Goal: Task Accomplishment & Management: Complete application form

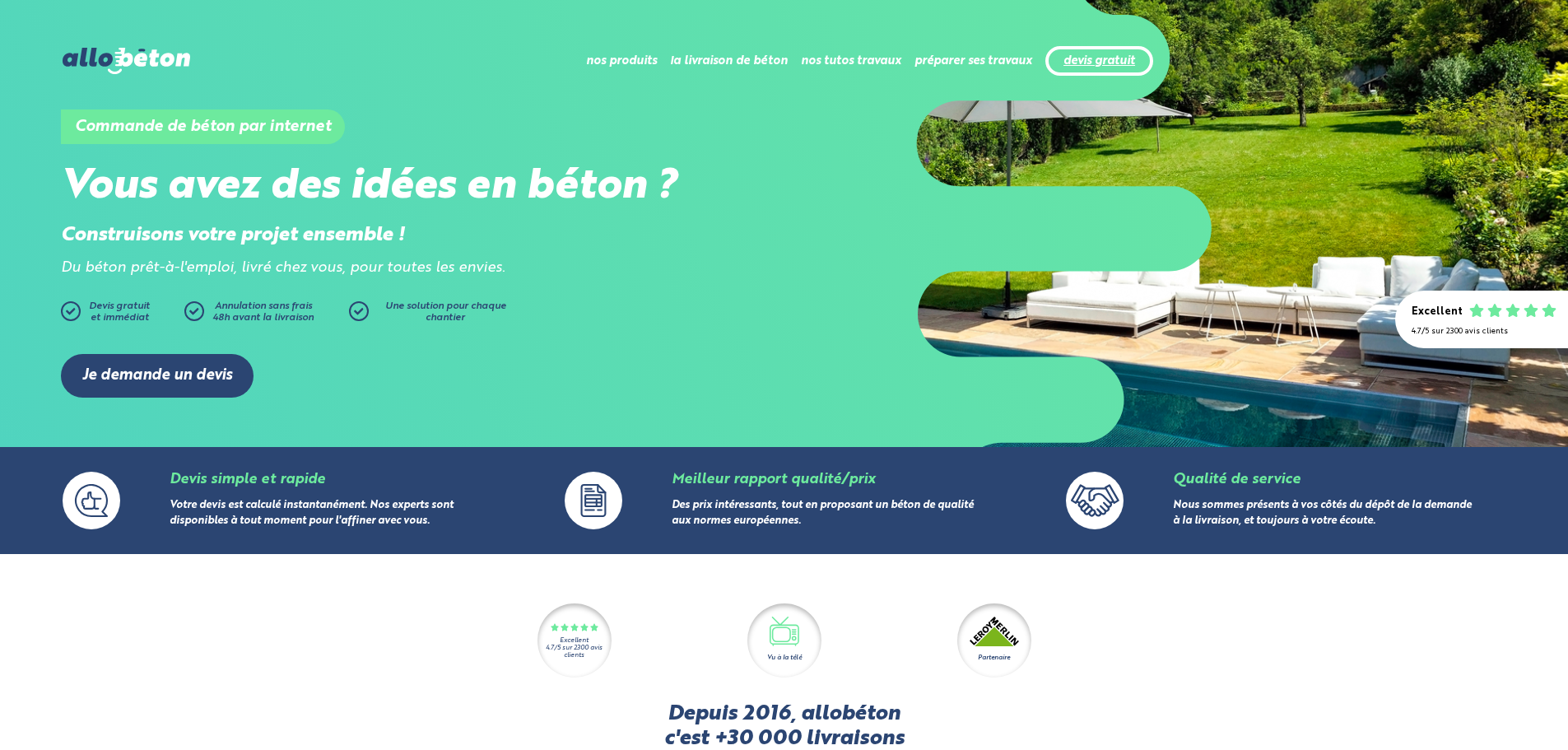
click at [1129, 67] on link "devis gratuit" at bounding box center [1098, 61] width 71 height 14
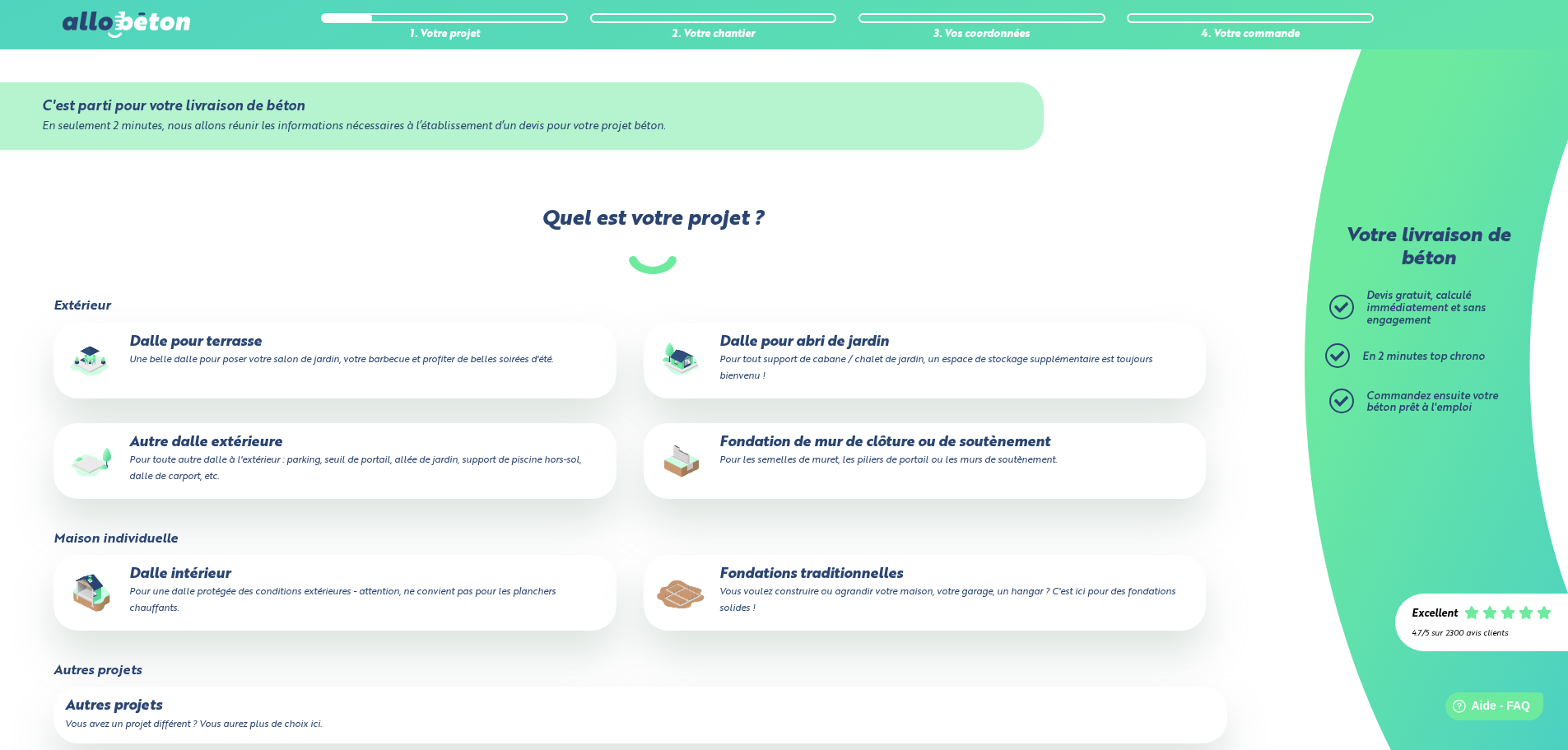
click at [334, 603] on p "Dalle intérieur Pour une dalle protégée des conditions extérieures - attention,…" at bounding box center [335, 591] width 539 height 50
click at [0, 0] on input "Dalle intérieur Pour une dalle protégée des conditions extérieures - attention,…" at bounding box center [0, 0] width 0 height 0
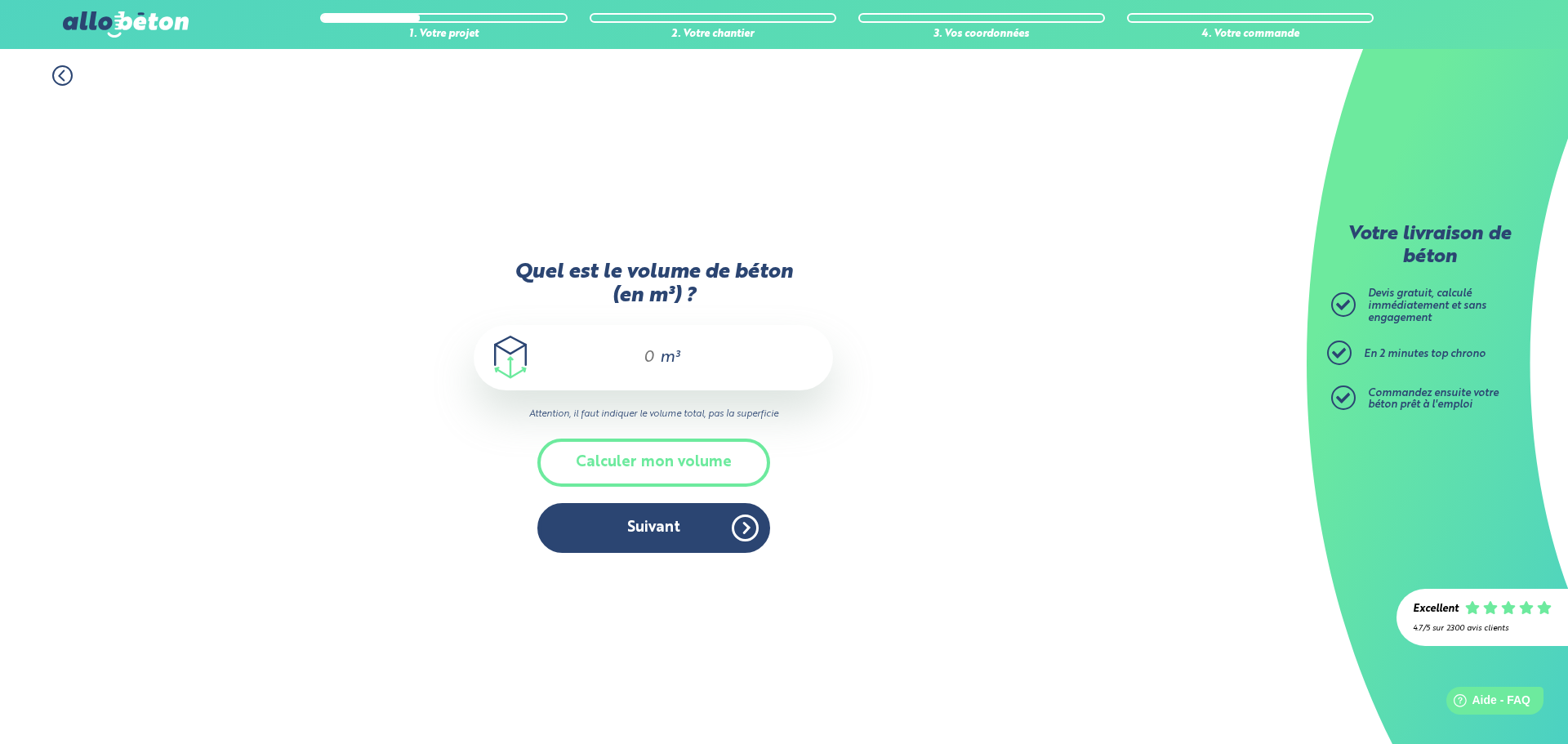
drag, startPoint x: 617, startPoint y: 379, endPoint x: 629, endPoint y: 372, distance: 13.9
click at [625, 374] on div "m³" at bounding box center [653, 358] width 359 height 66
click at [636, 366] on input "Quel est le volume de béton (en m³) ?" at bounding box center [641, 358] width 27 height 20
type input "12"
click at [689, 464] on button "Calculer mon volume" at bounding box center [654, 463] width 233 height 48
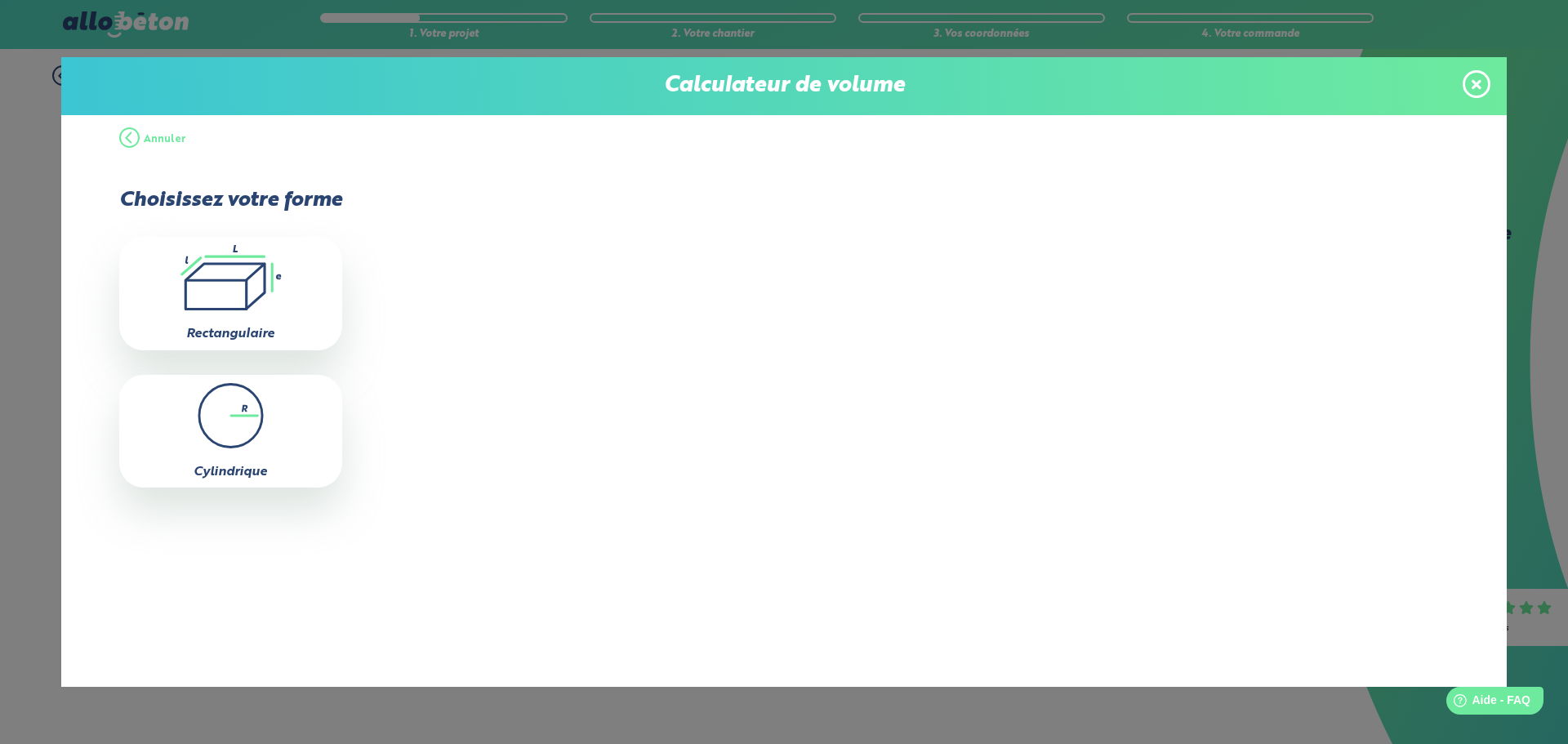
click at [1488, 79] on span at bounding box center [1476, 83] width 27 height 27
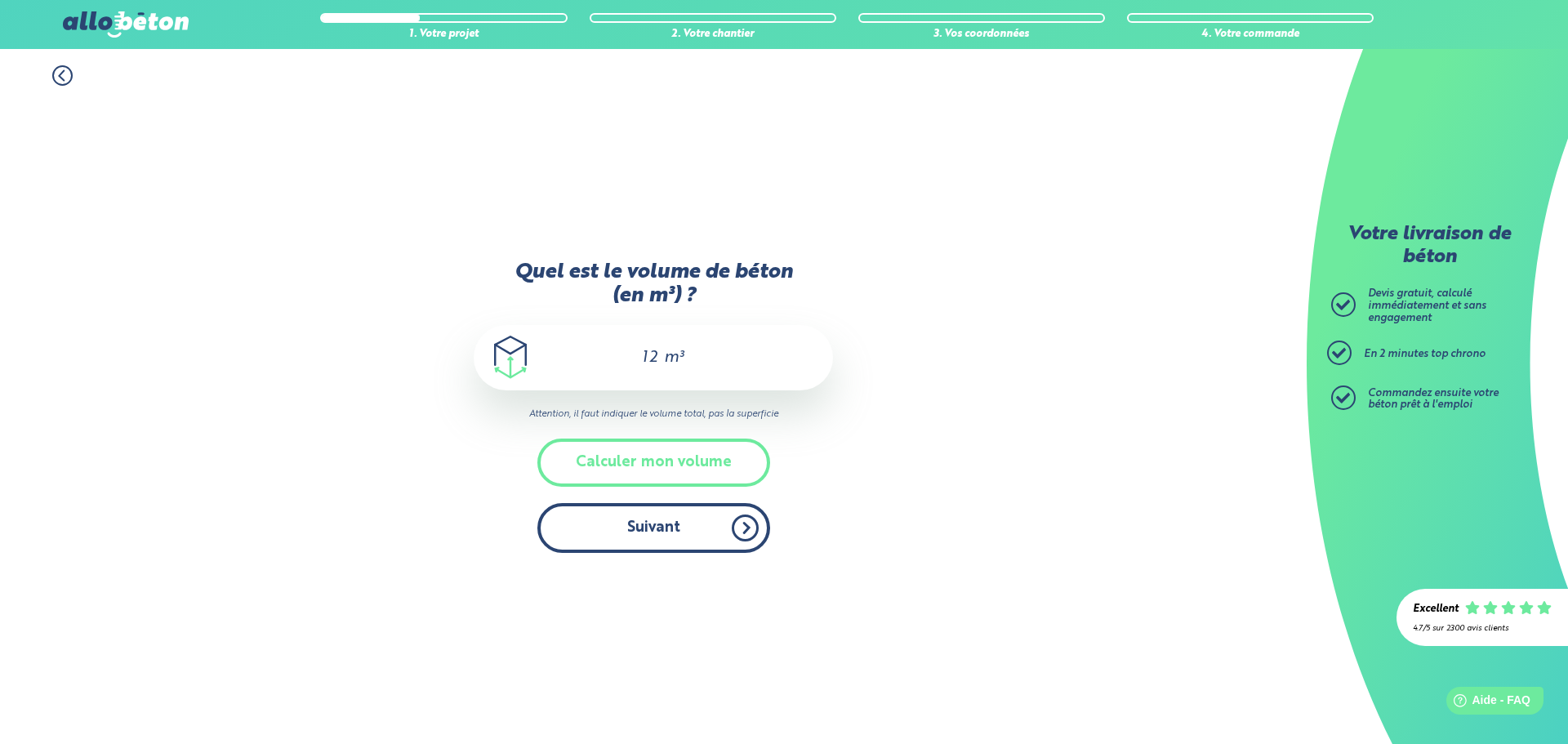
click at [667, 523] on button "Suivant" at bounding box center [654, 528] width 233 height 50
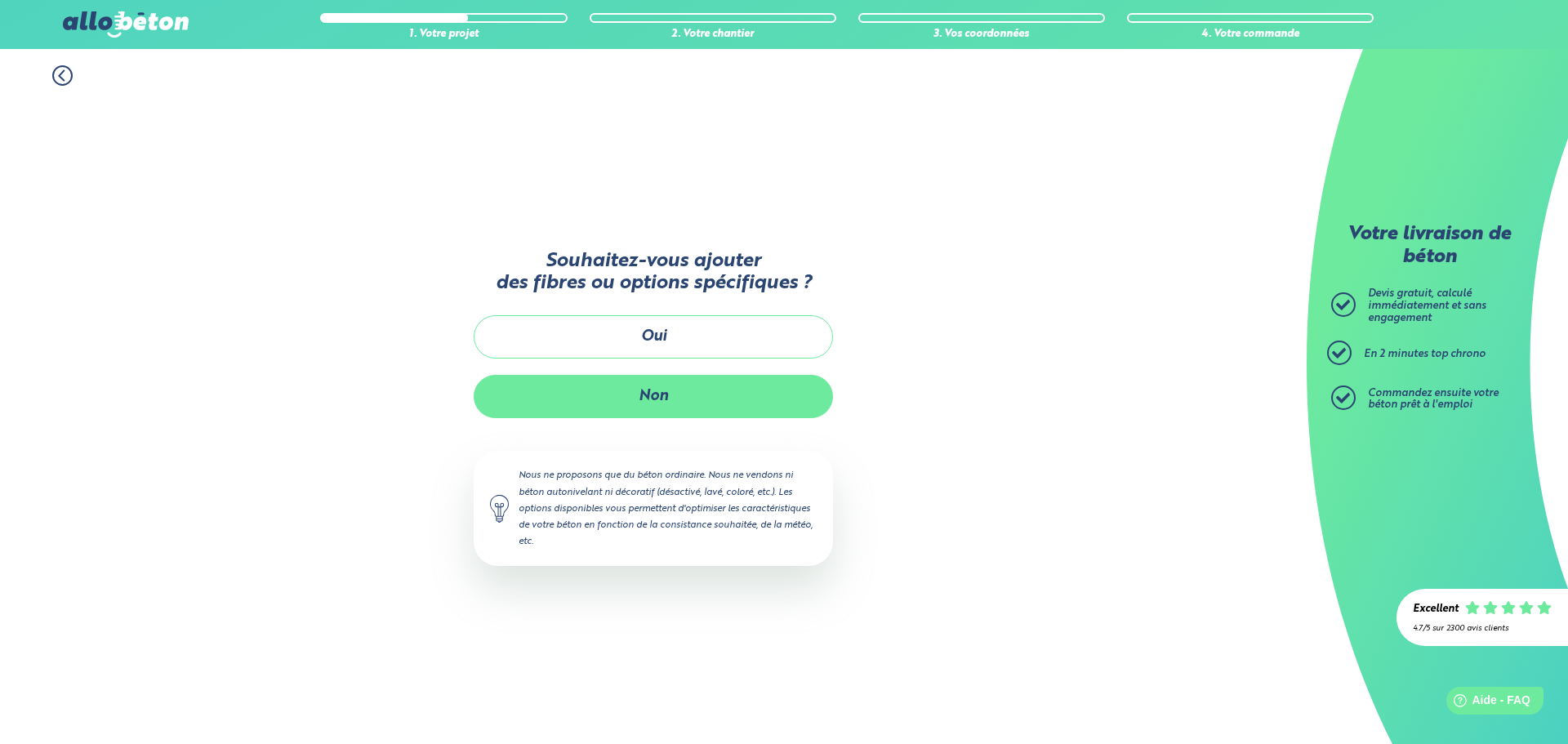
click at [694, 404] on button "Non" at bounding box center [653, 397] width 359 height 43
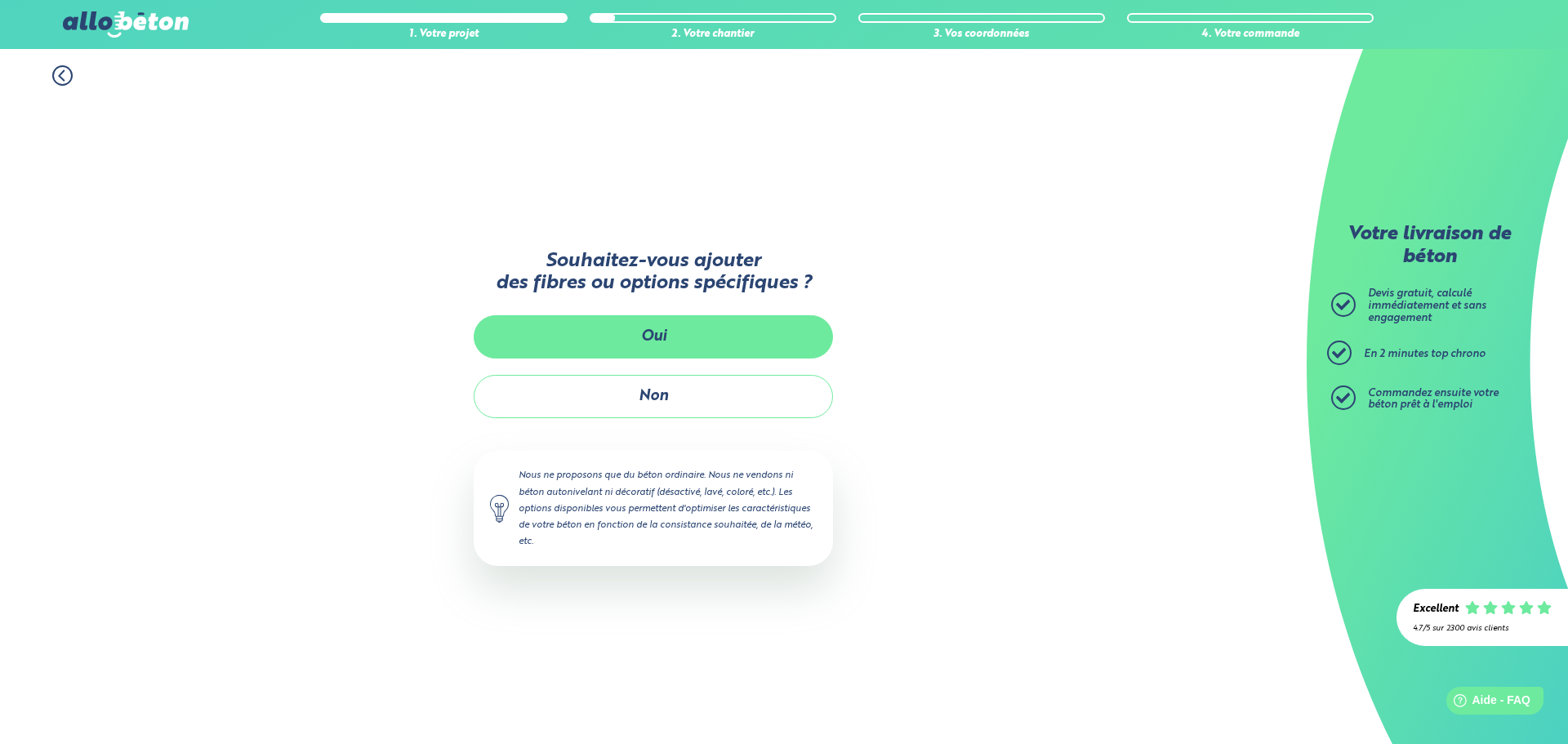
click at [670, 335] on button "Oui" at bounding box center [653, 337] width 359 height 43
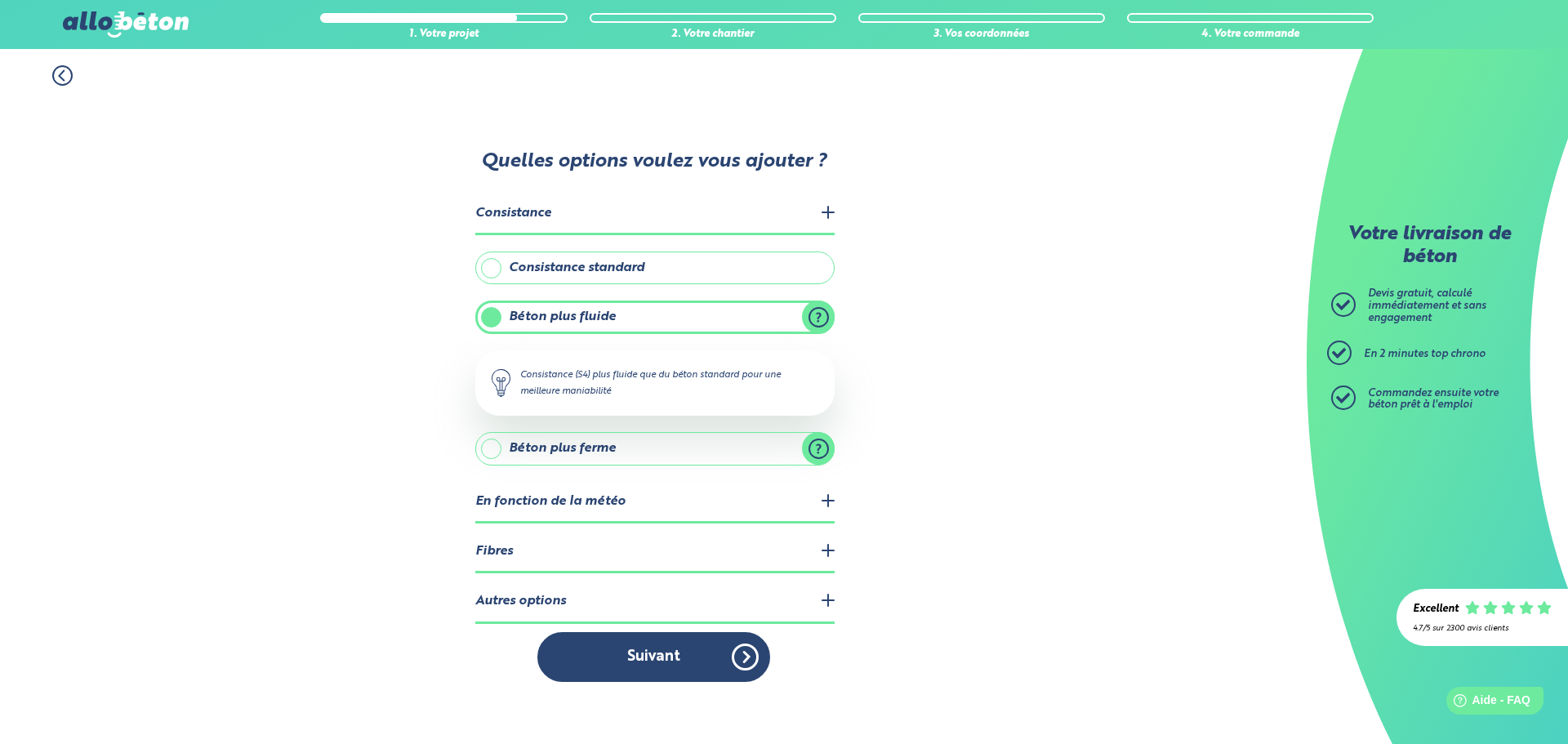
click at [821, 315] on label "Béton plus fluide" at bounding box center [655, 316] width 359 height 32
click at [0, 0] on input "Béton plus fluide" at bounding box center [0, 0] width 0 height 0
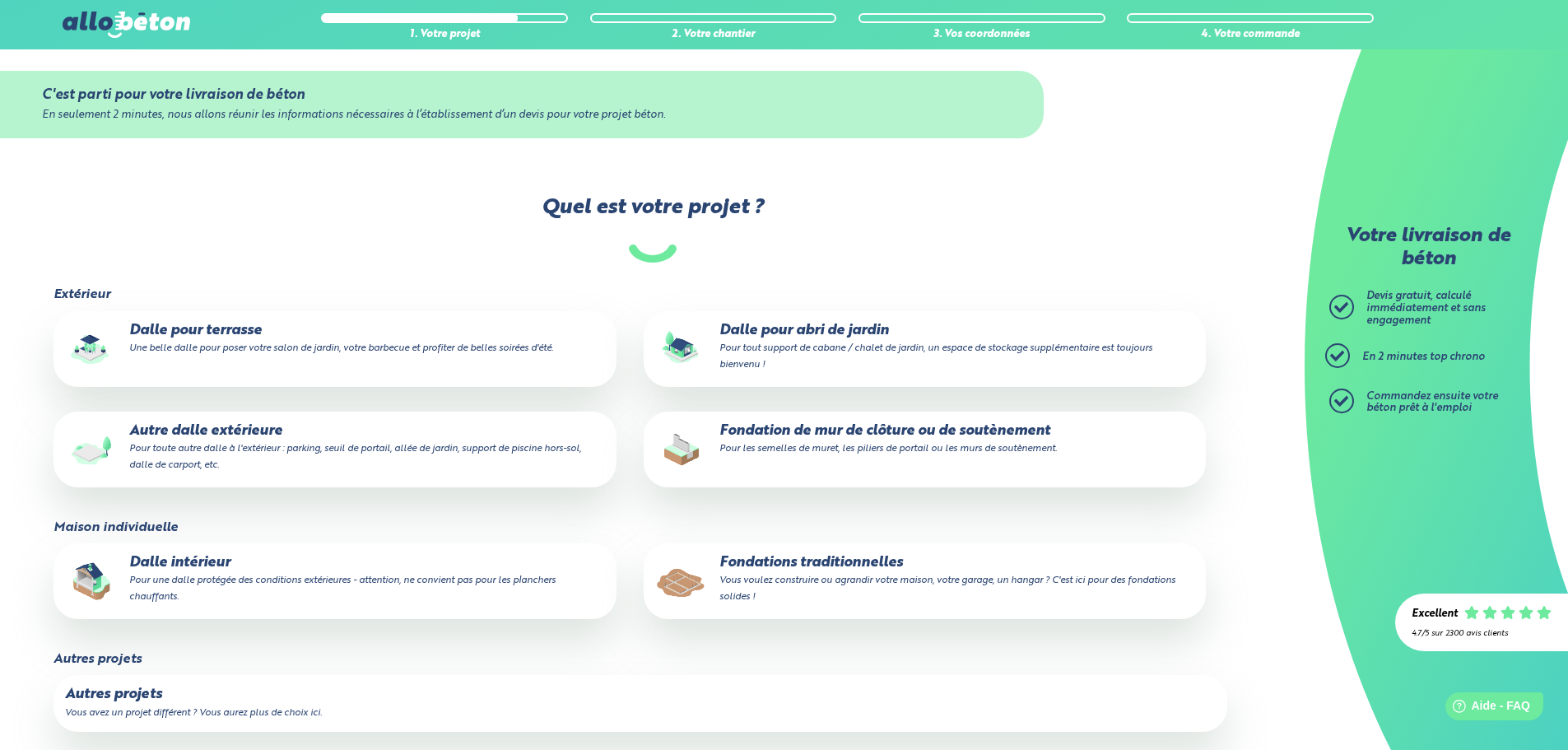
scroll to position [26, 0]
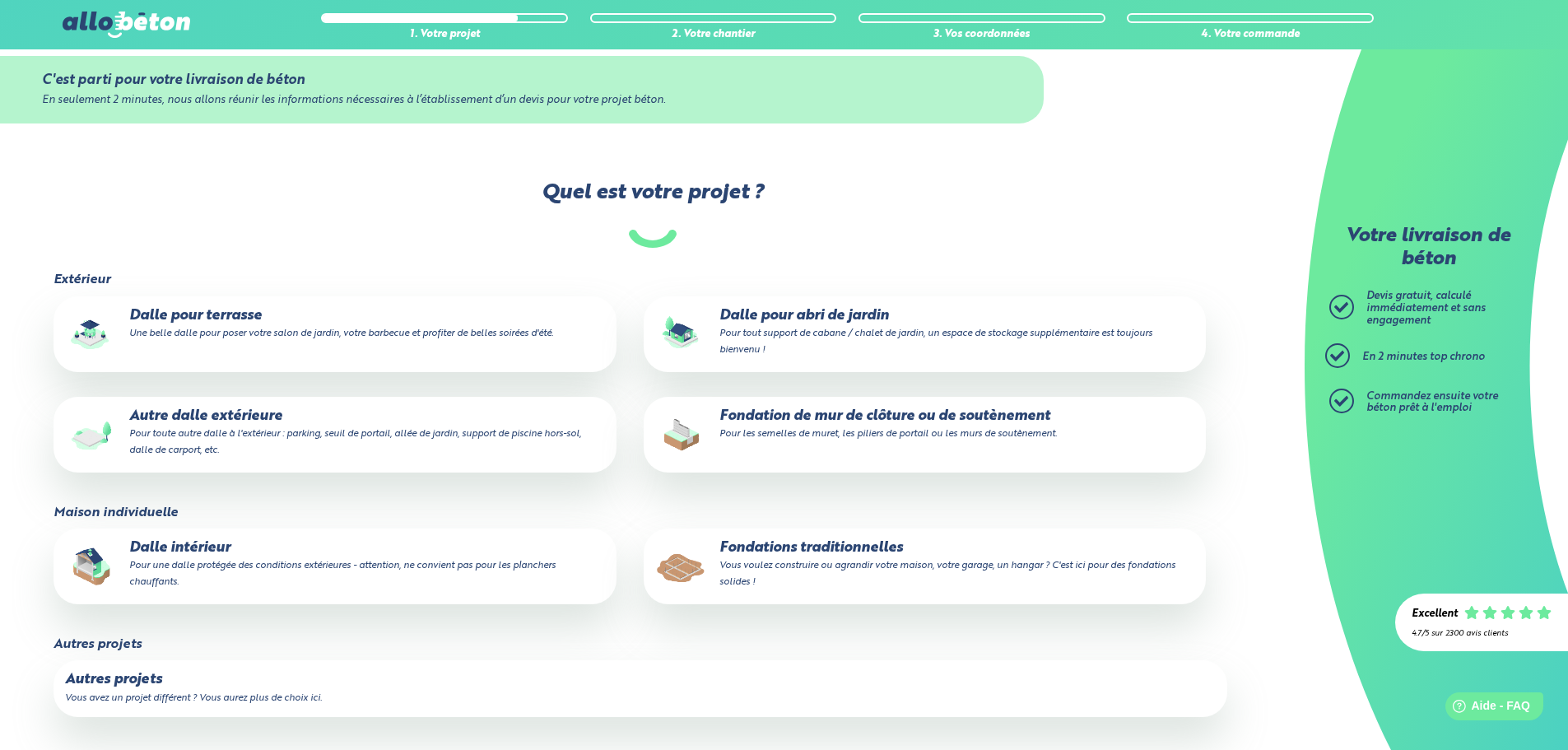
click at [327, 570] on small "Pour une dalle protégée des conditions extérieures - attention, ne convient pas…" at bounding box center [342, 573] width 426 height 26
click at [0, 0] on input "Dalle intérieur Pour une dalle protégée des conditions extérieures - attention,…" at bounding box center [0, 0] width 0 height 0
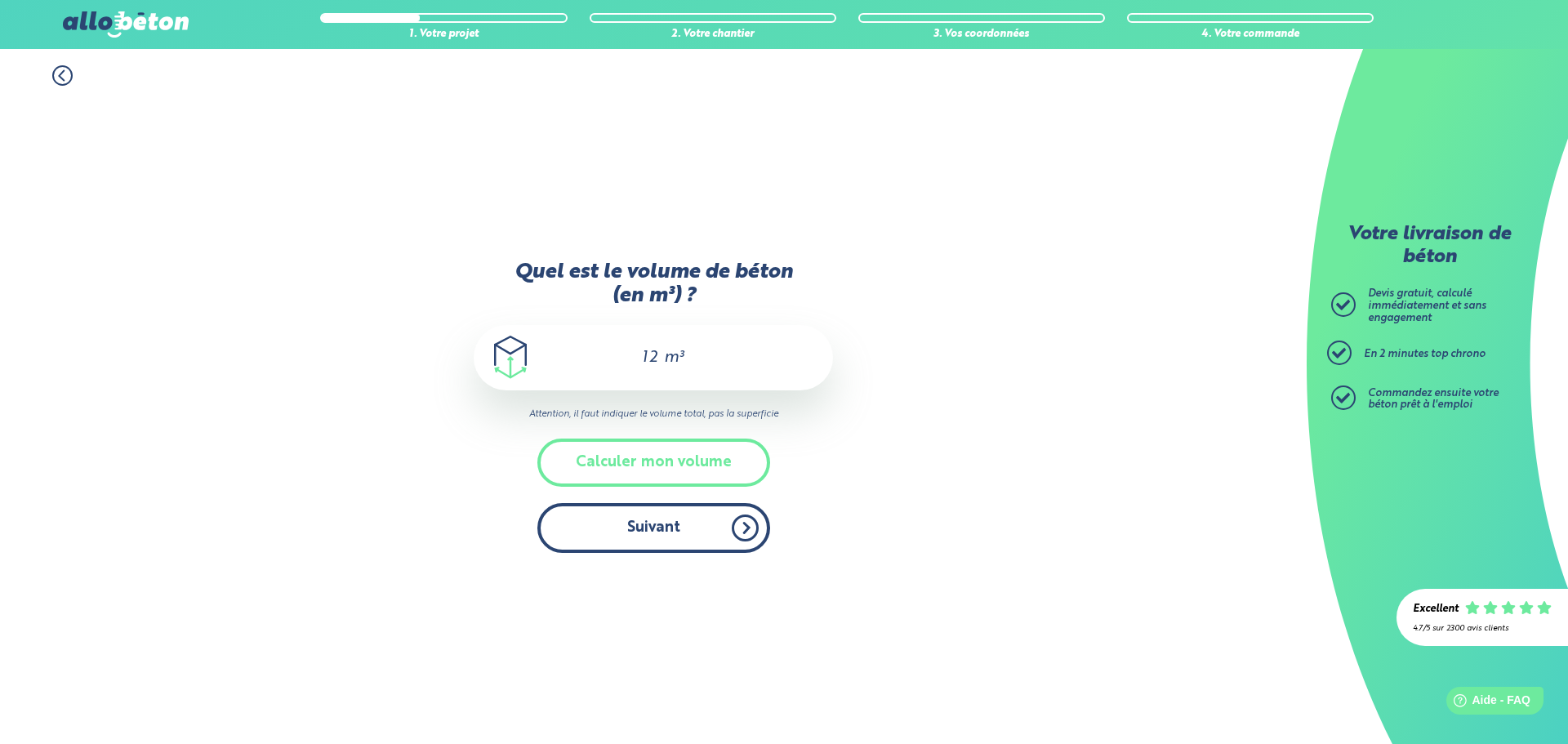
click at [691, 530] on button "Suivant" at bounding box center [654, 528] width 233 height 50
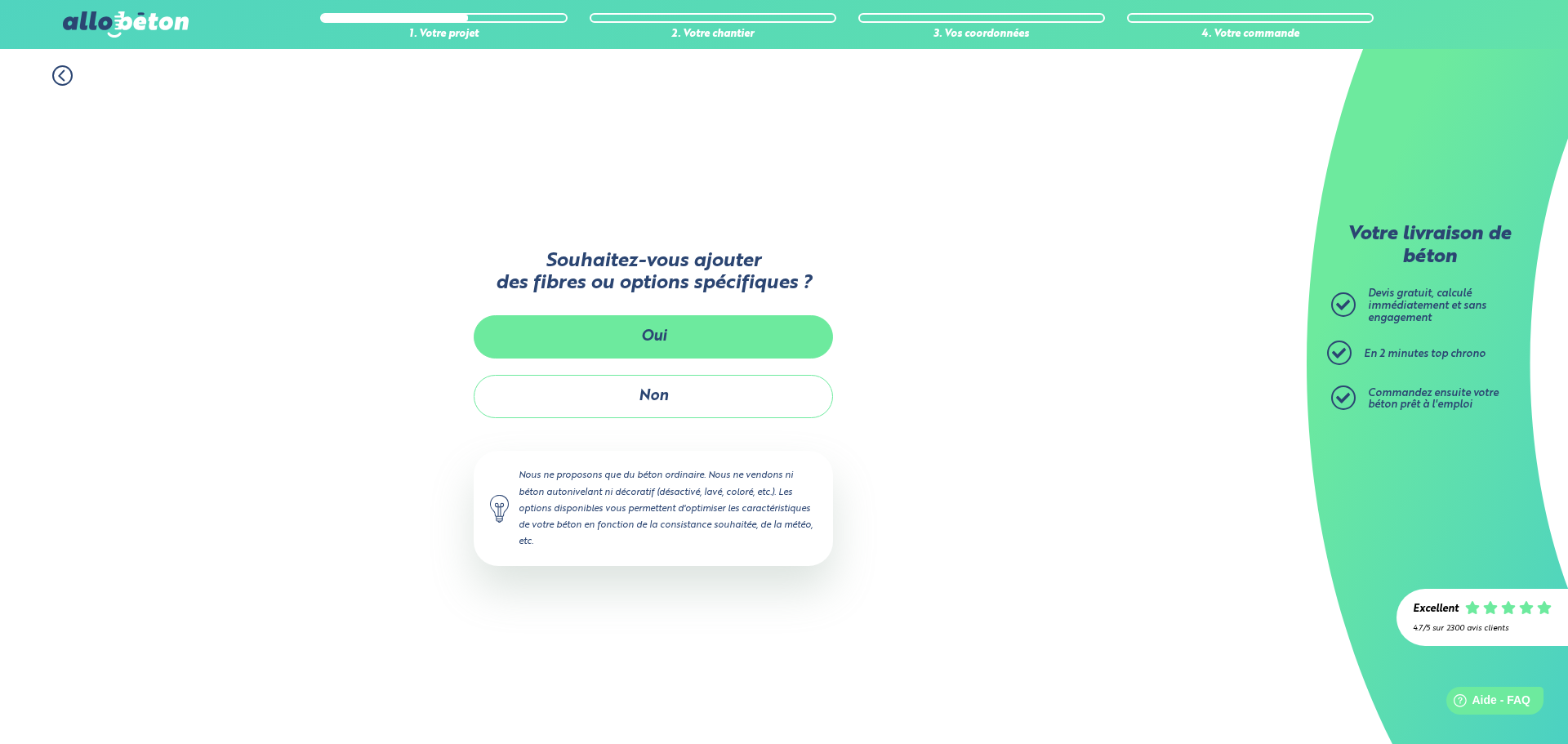
click at [704, 342] on button "Oui" at bounding box center [653, 337] width 359 height 43
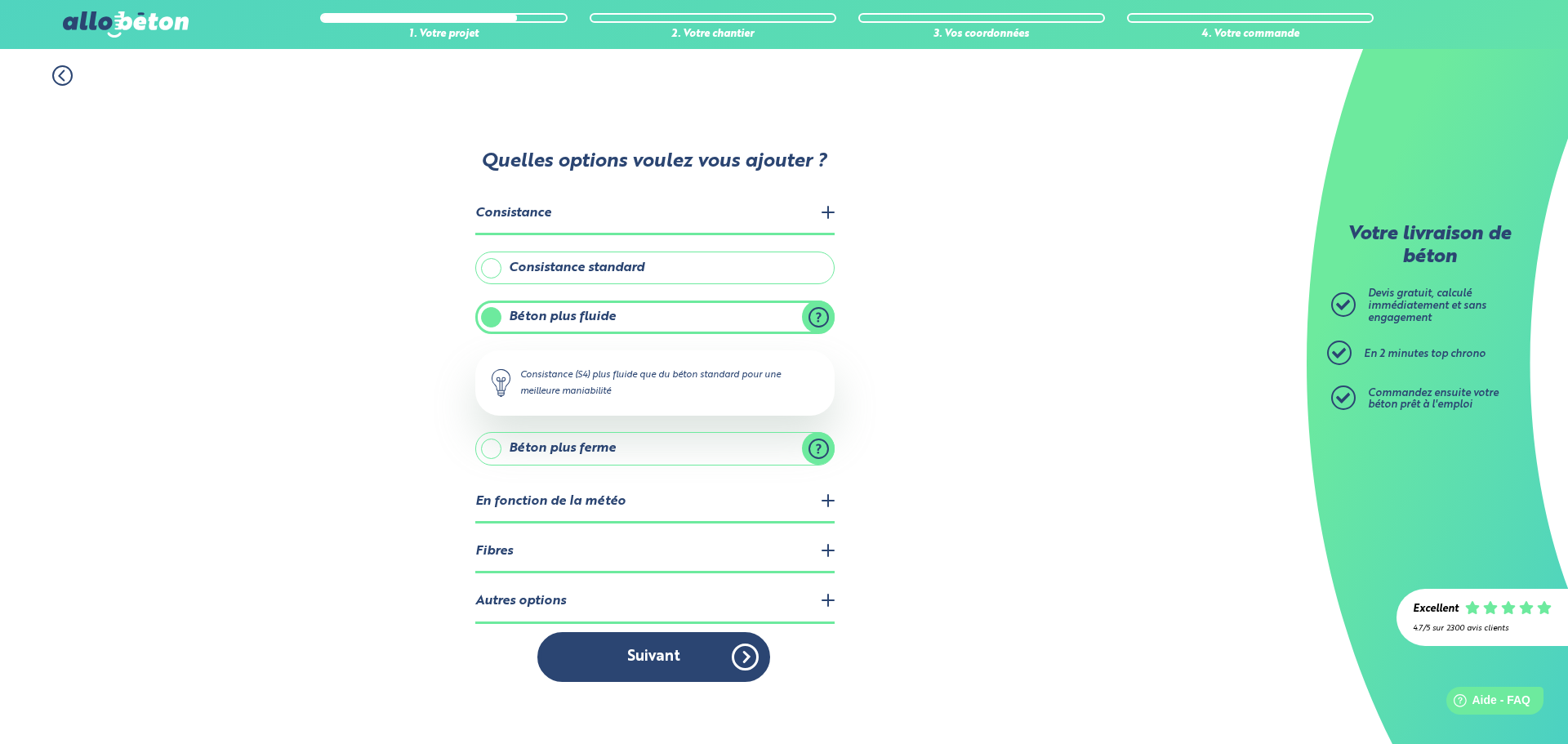
click at [618, 275] on label "Consistance standard" at bounding box center [655, 267] width 359 height 32
click at [0, 0] on input "Consistance standard" at bounding box center [0, 0] width 0 height 0
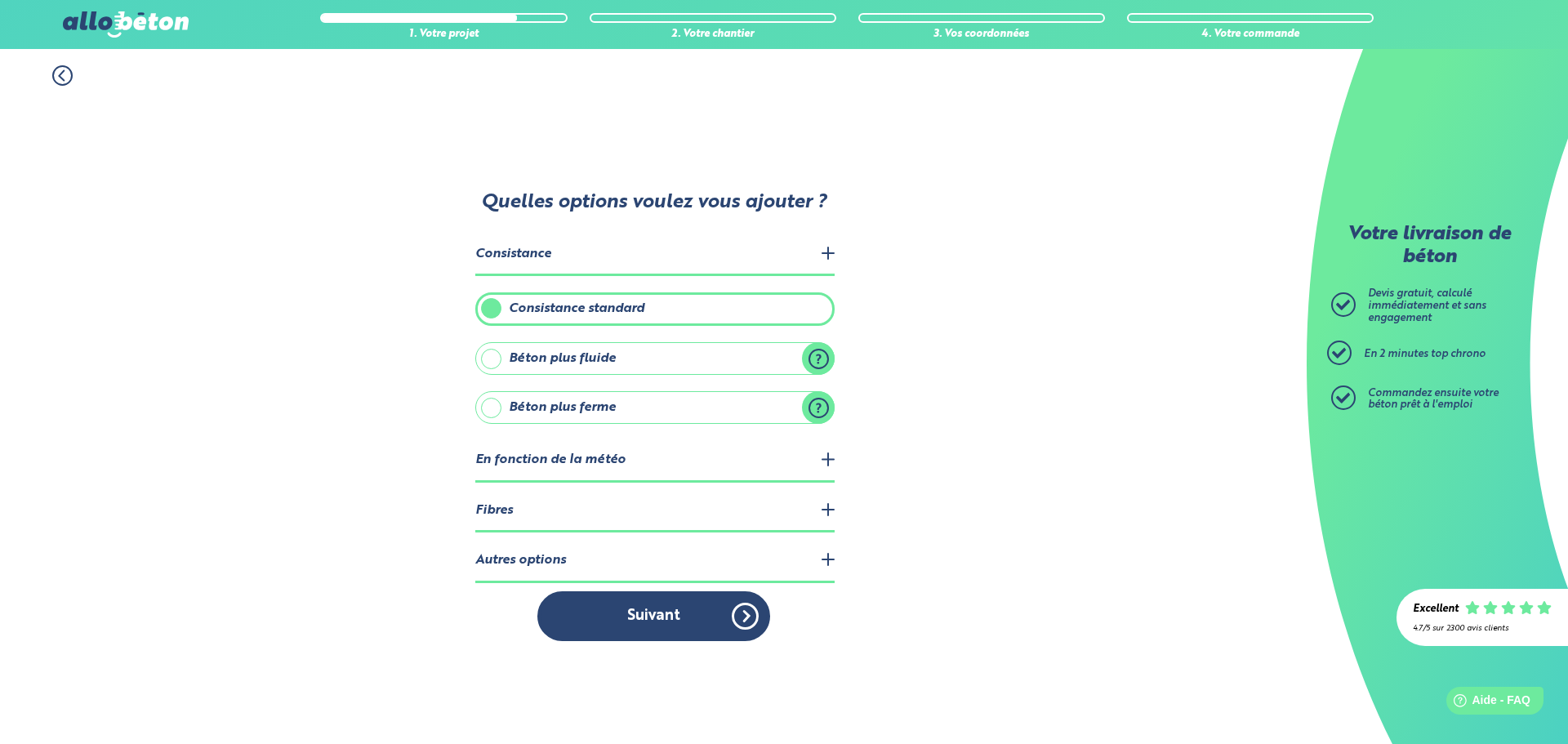
click at [660, 359] on label "Béton plus fluide" at bounding box center [655, 358] width 359 height 32
click at [0, 0] on input "Béton plus fluide" at bounding box center [0, 0] width 0 height 0
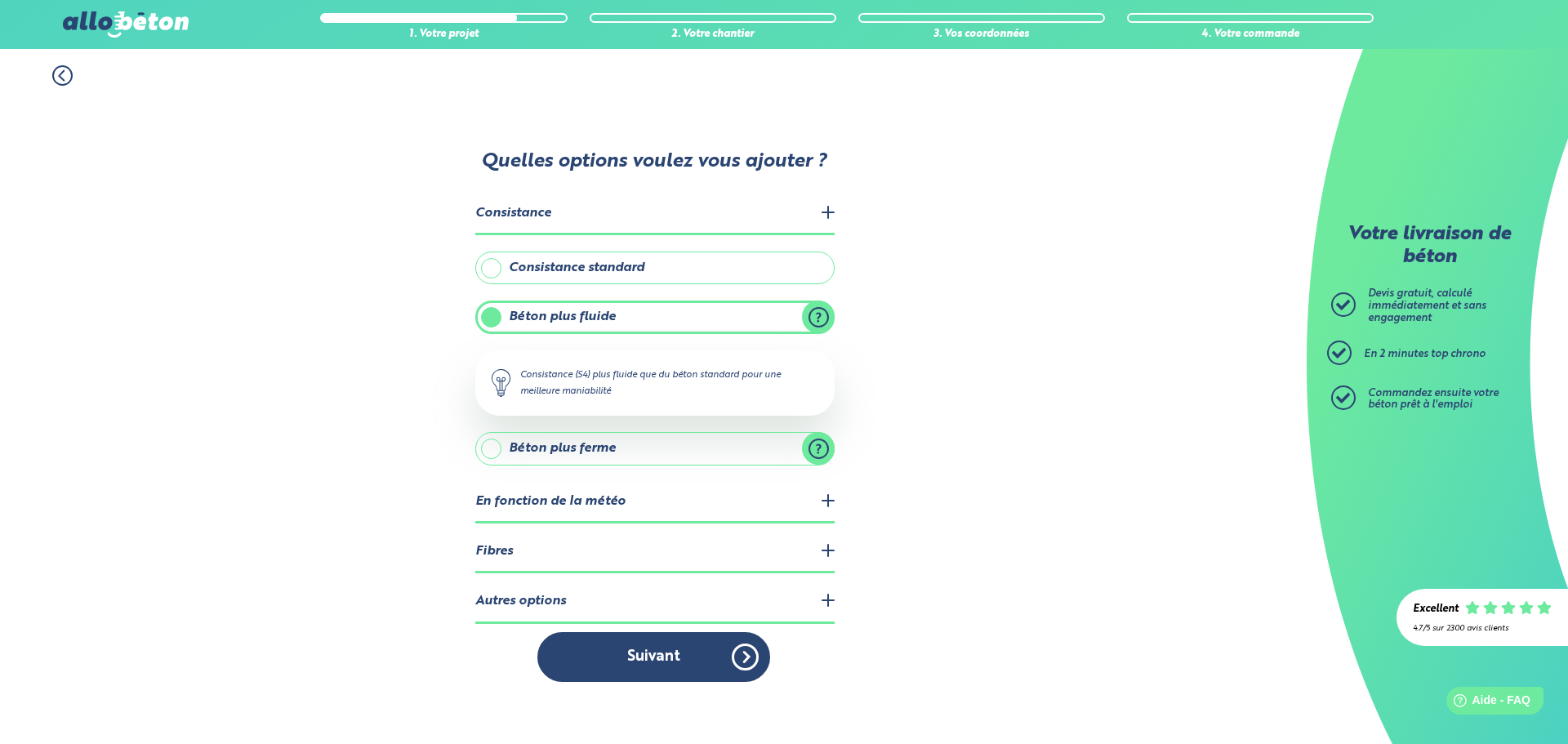
click at [561, 265] on label "Consistance standard" at bounding box center [655, 267] width 359 height 32
click at [0, 0] on input "Consistance standard" at bounding box center [0, 0] width 0 height 0
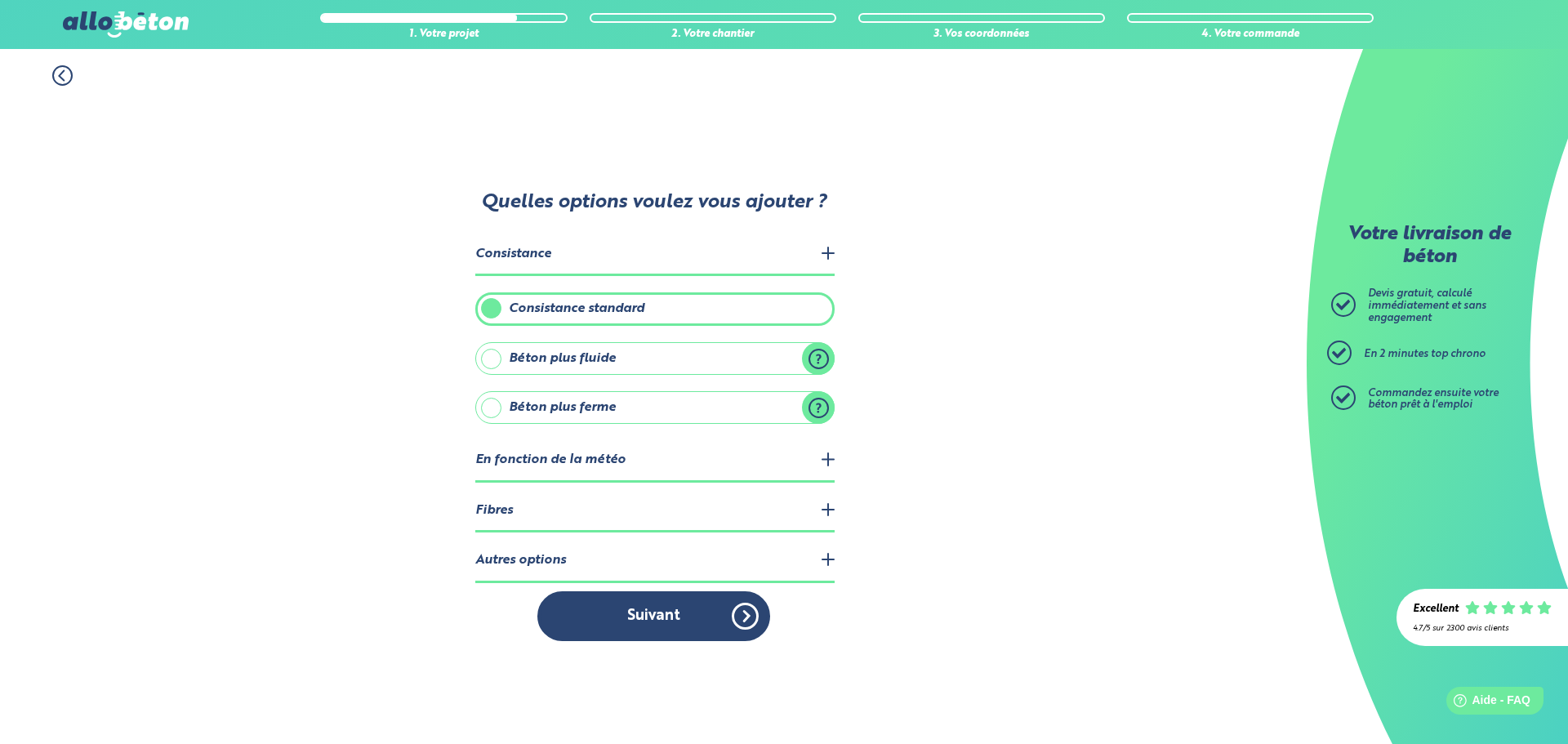
click at [824, 243] on legend "Consistance" at bounding box center [655, 255] width 359 height 42
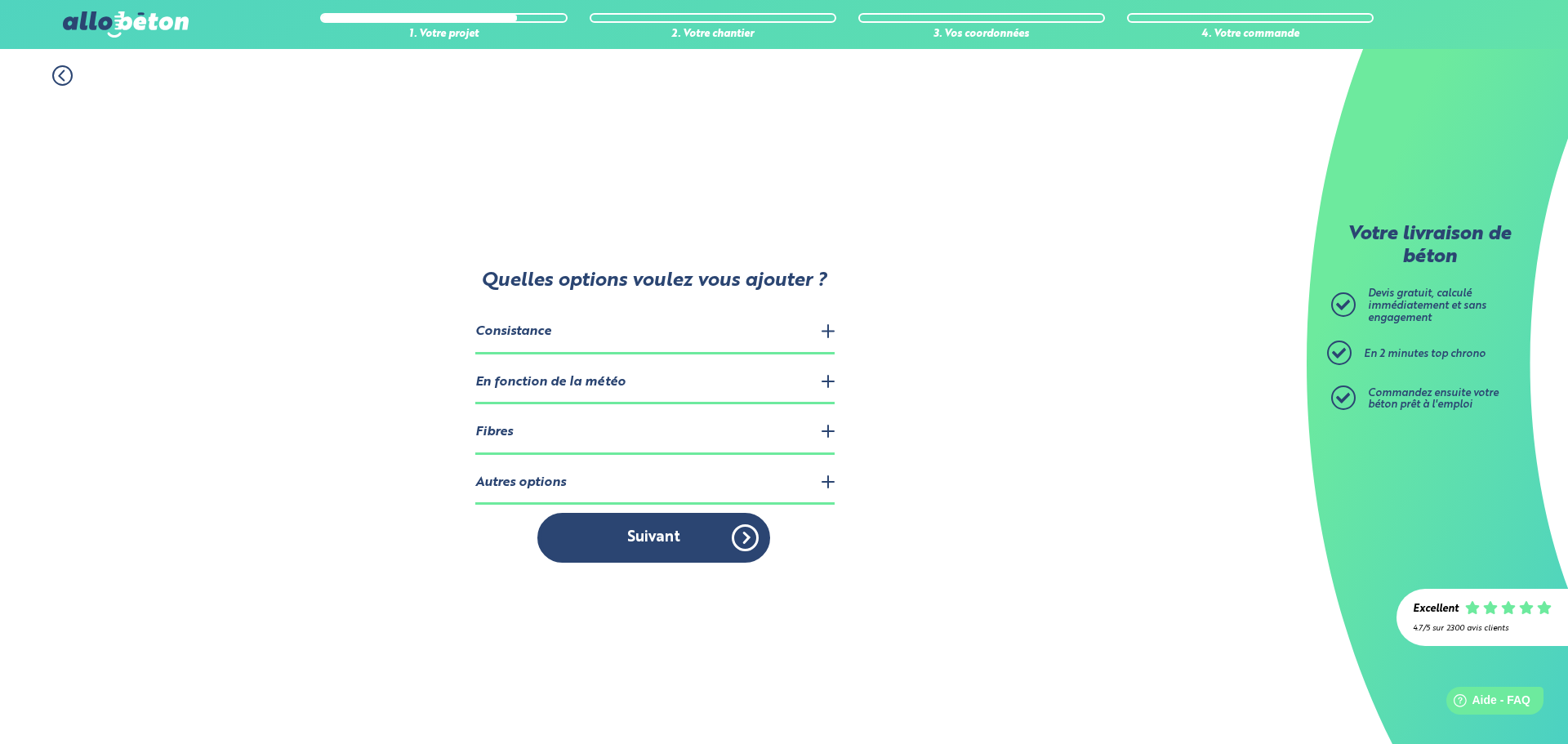
click at [813, 326] on legend "Consistance" at bounding box center [655, 333] width 359 height 42
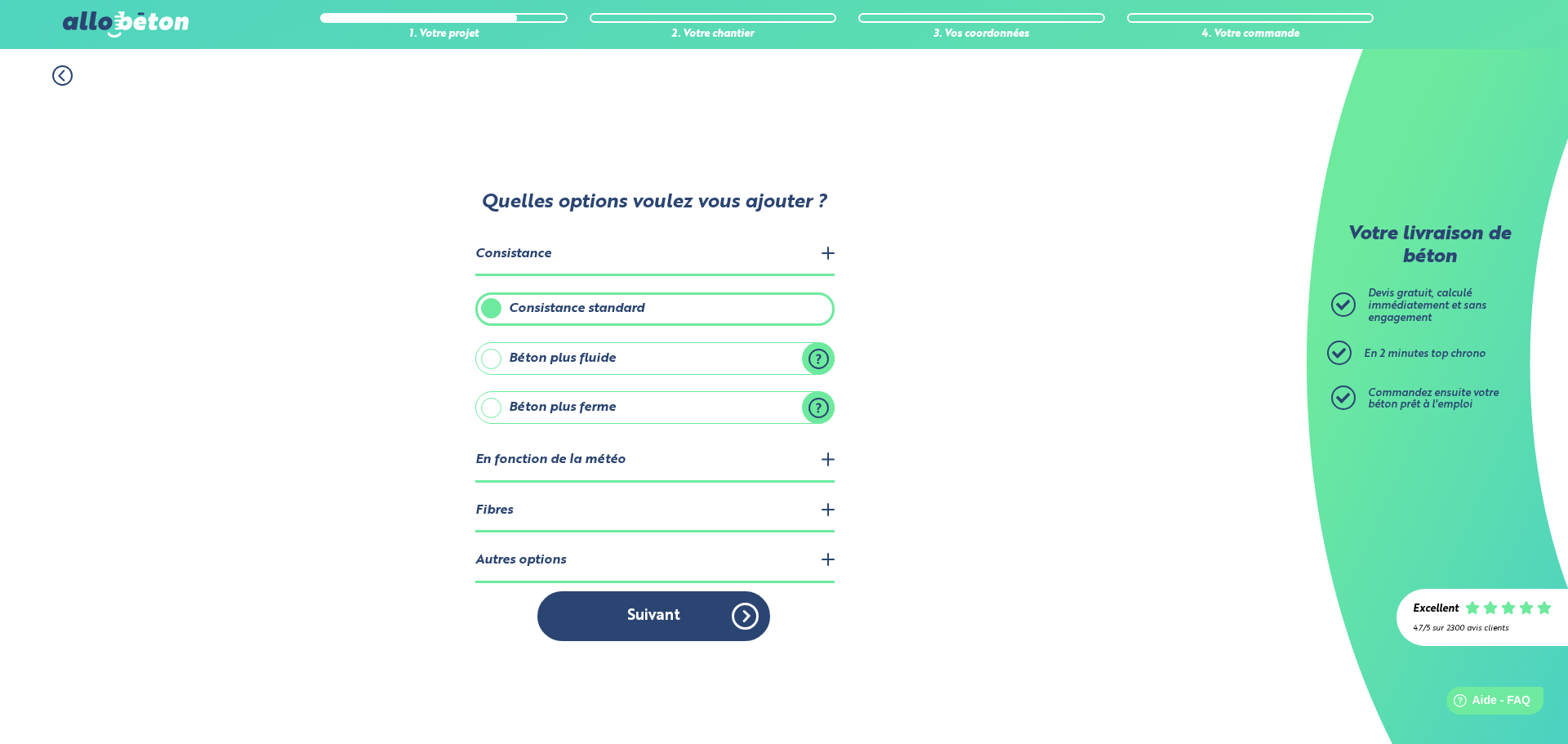
click at [577, 351] on label "Béton plus fluide" at bounding box center [655, 358] width 359 height 32
click at [0, 0] on input "Béton plus fluide" at bounding box center [0, 0] width 0 height 0
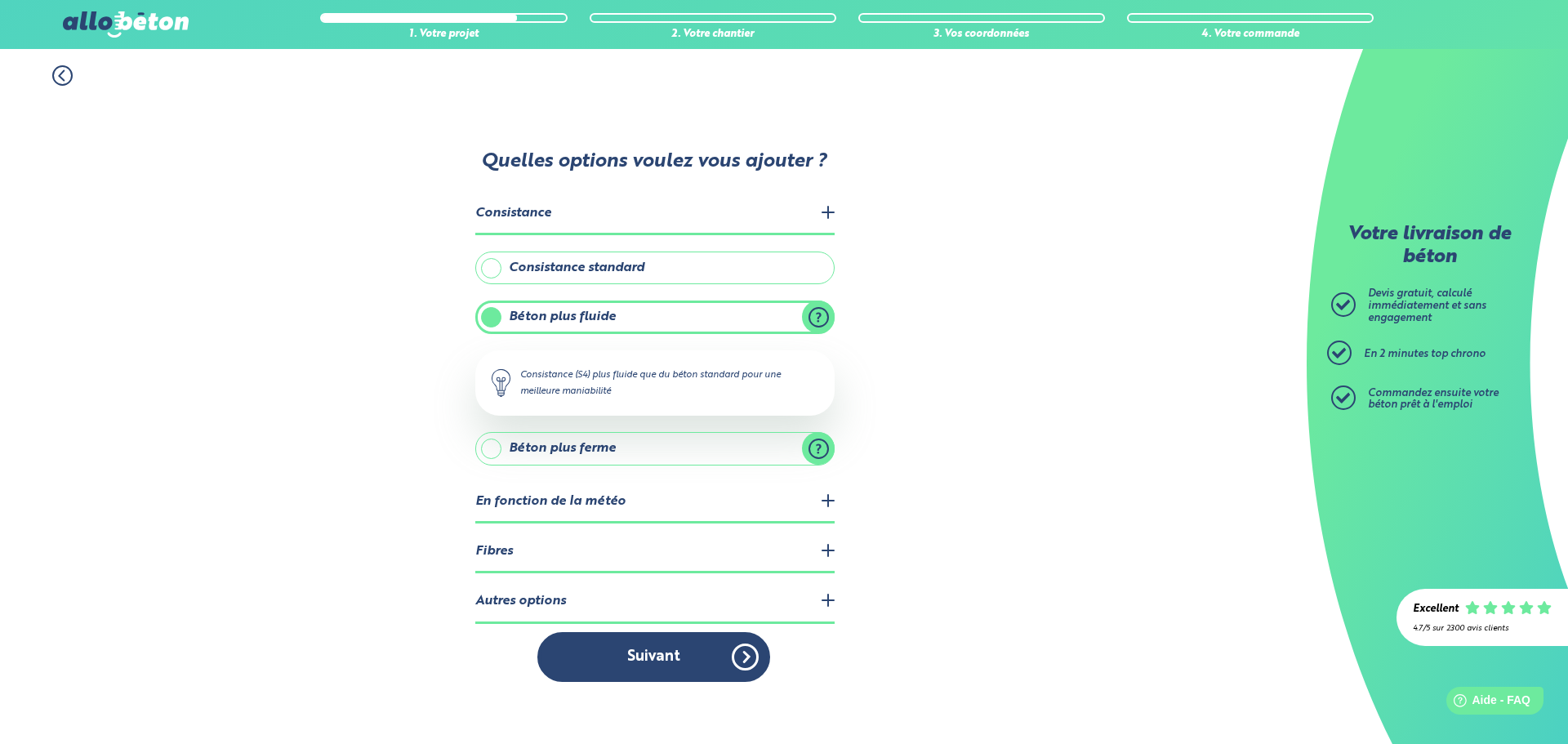
click at [67, 72] on icon at bounding box center [62, 76] width 21 height 21
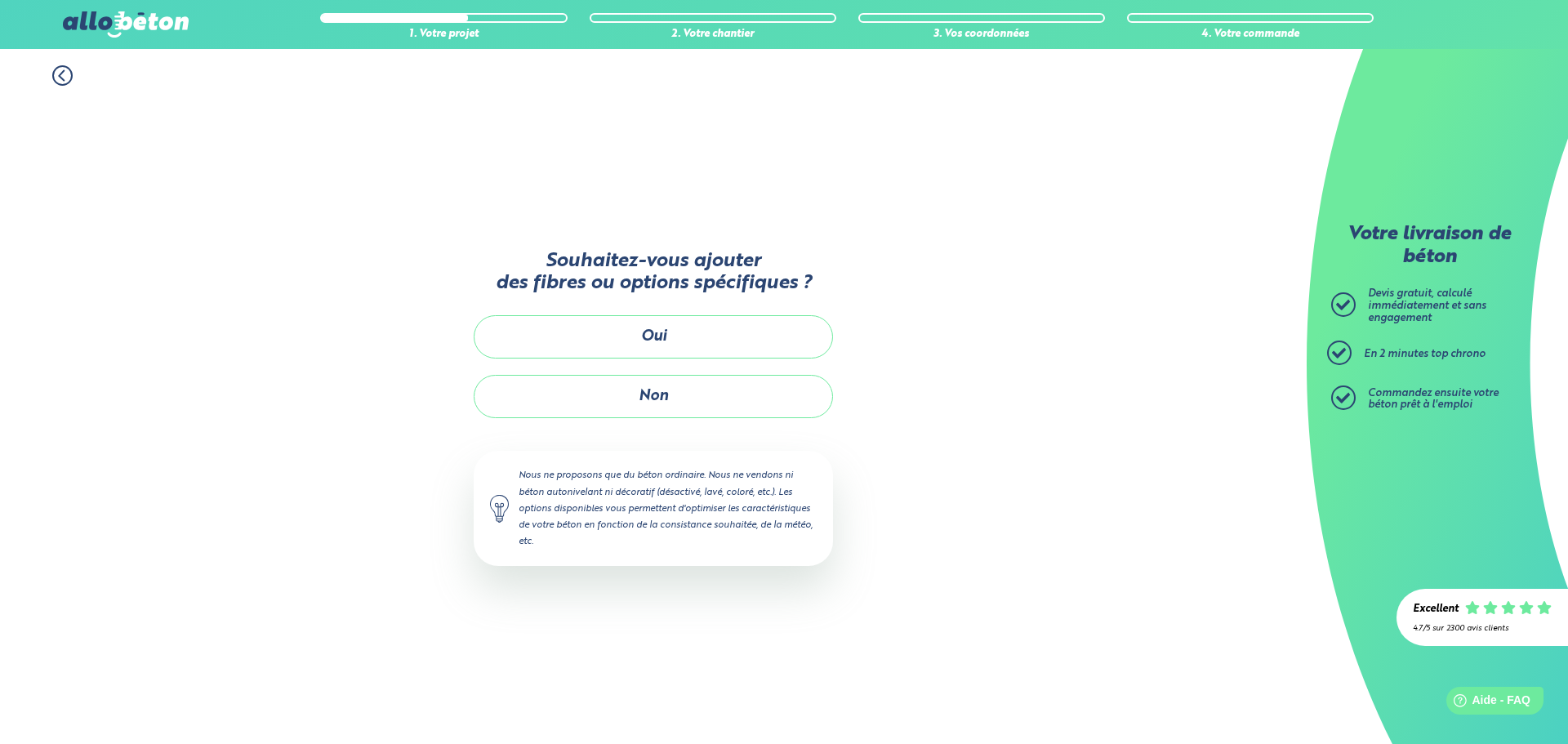
click at [66, 73] on icon at bounding box center [62, 76] width 21 height 21
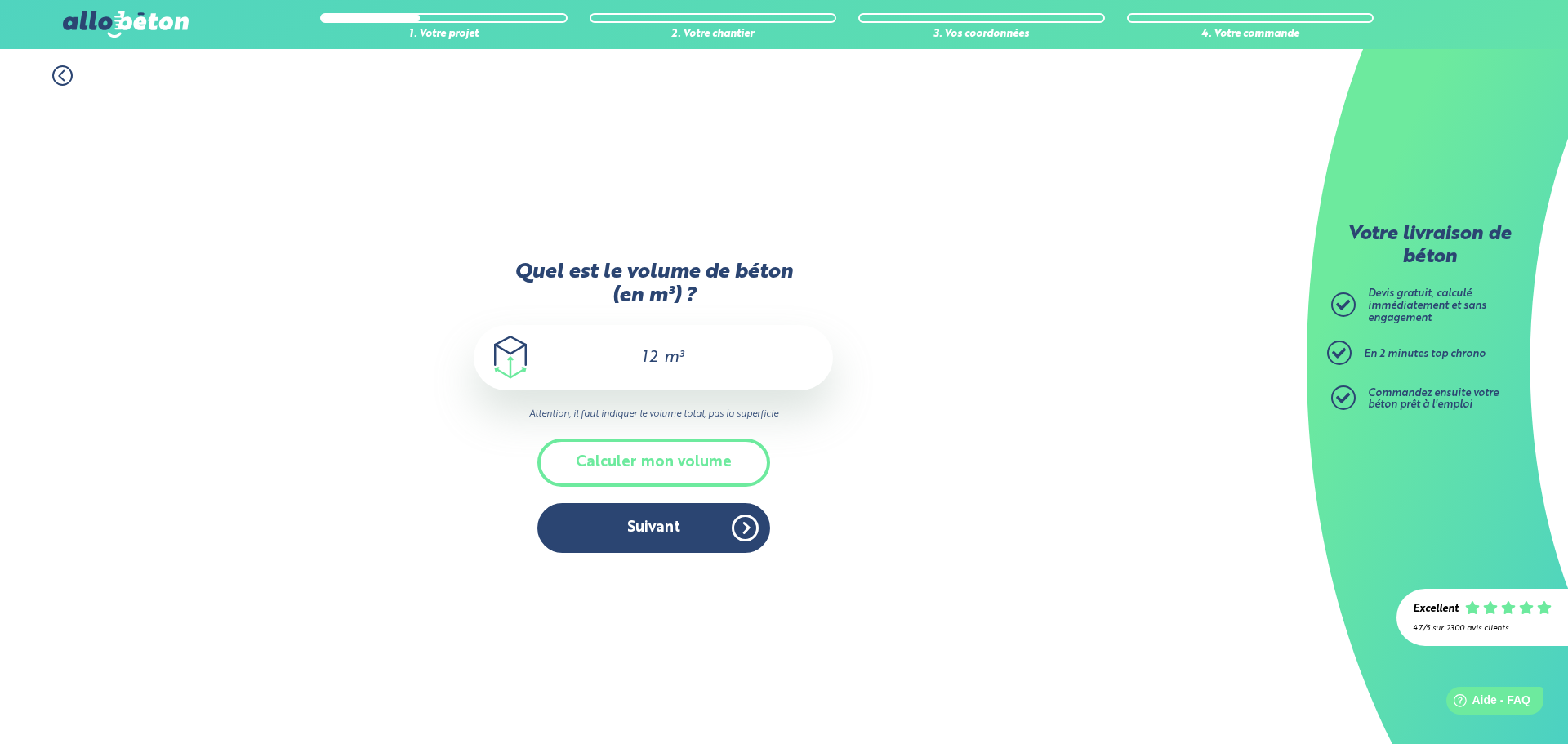
click at [65, 81] on icon at bounding box center [62, 76] width 21 height 21
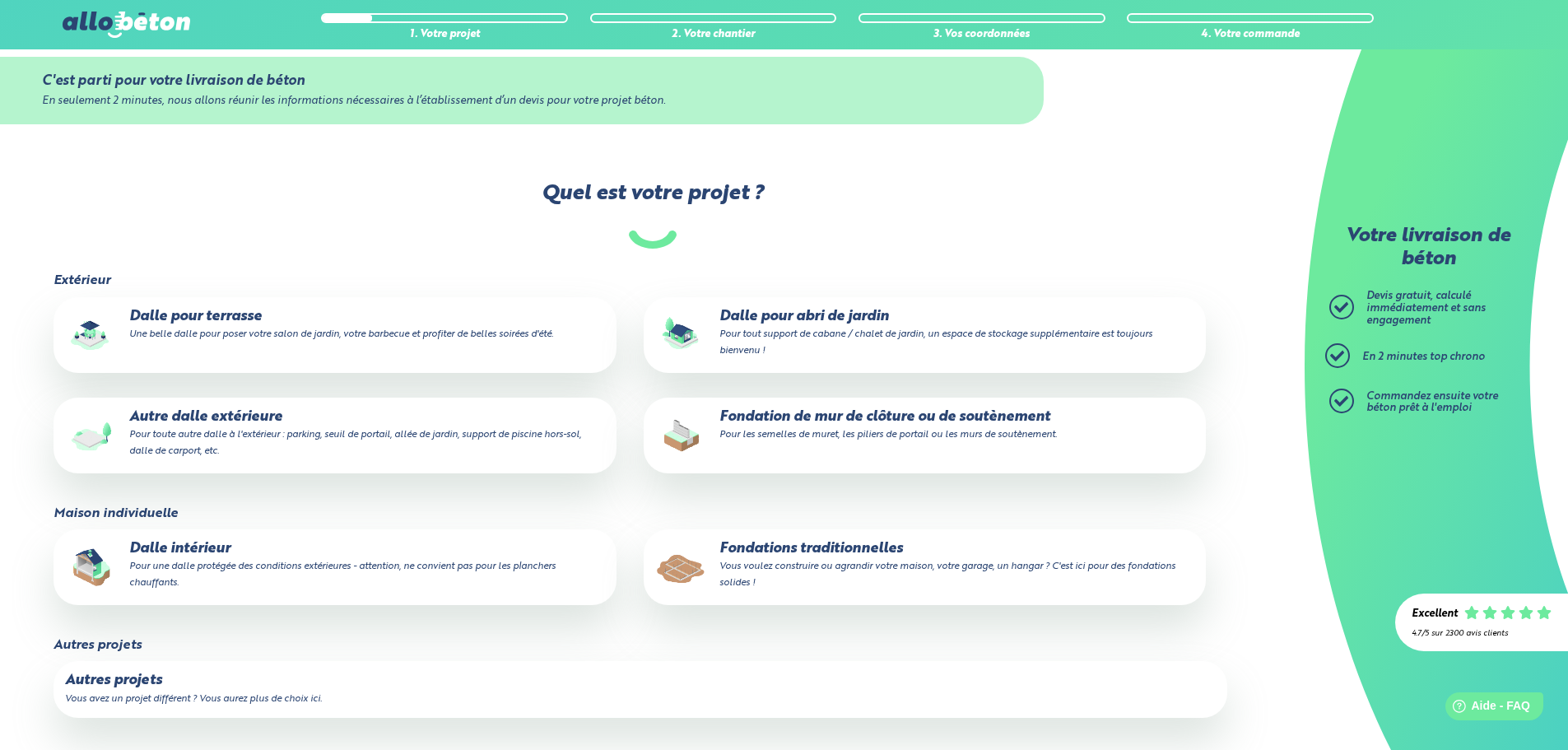
scroll to position [26, 0]
click at [261, 558] on p "Dalle intérieur Pour une dalle protégée des conditions extérieures - attention,…" at bounding box center [335, 565] width 539 height 50
click at [0, 0] on input "Dalle intérieur Pour une dalle protégée des conditions extérieures - attention,…" at bounding box center [0, 0] width 0 height 0
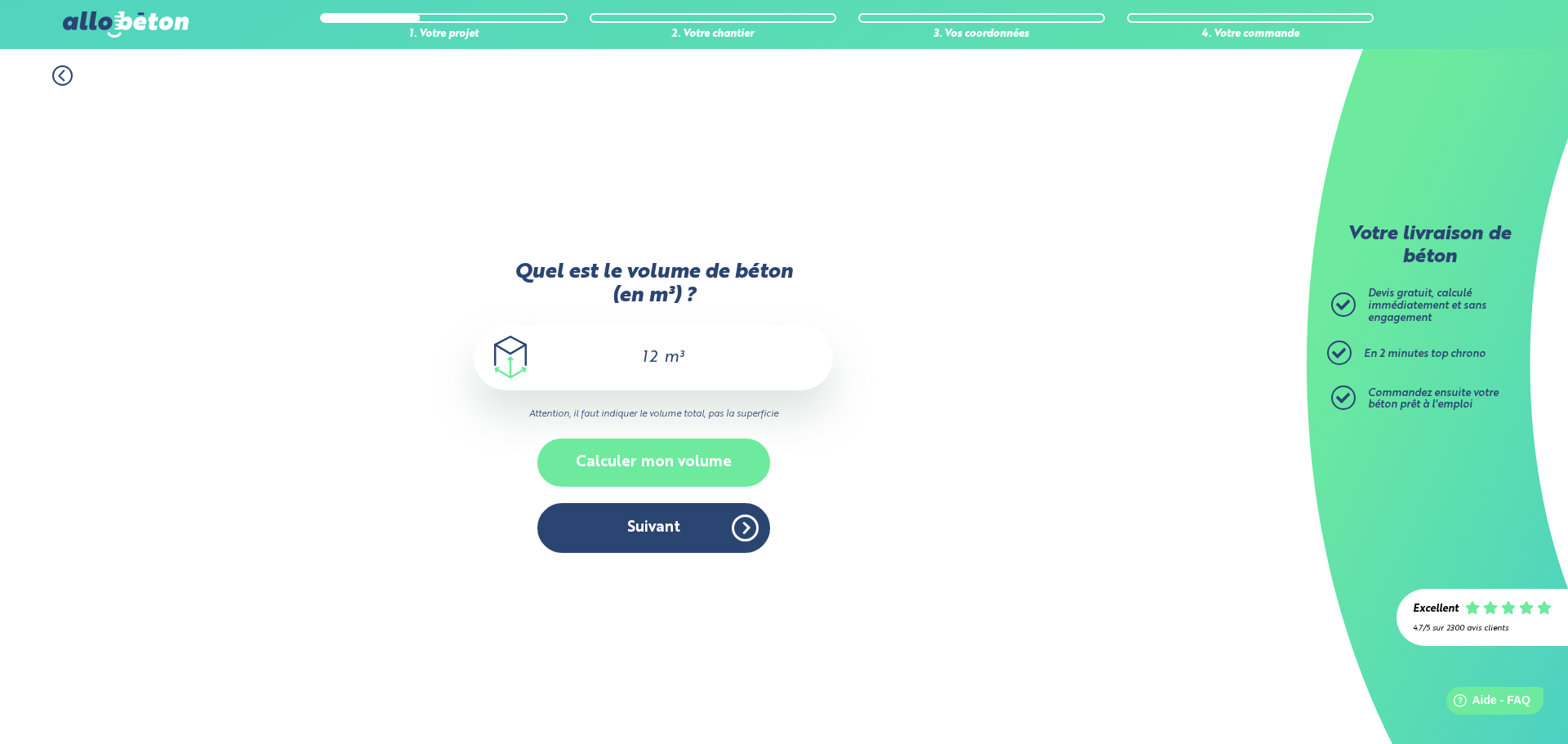
click at [643, 458] on button "Calculer mon volume" at bounding box center [654, 463] width 233 height 48
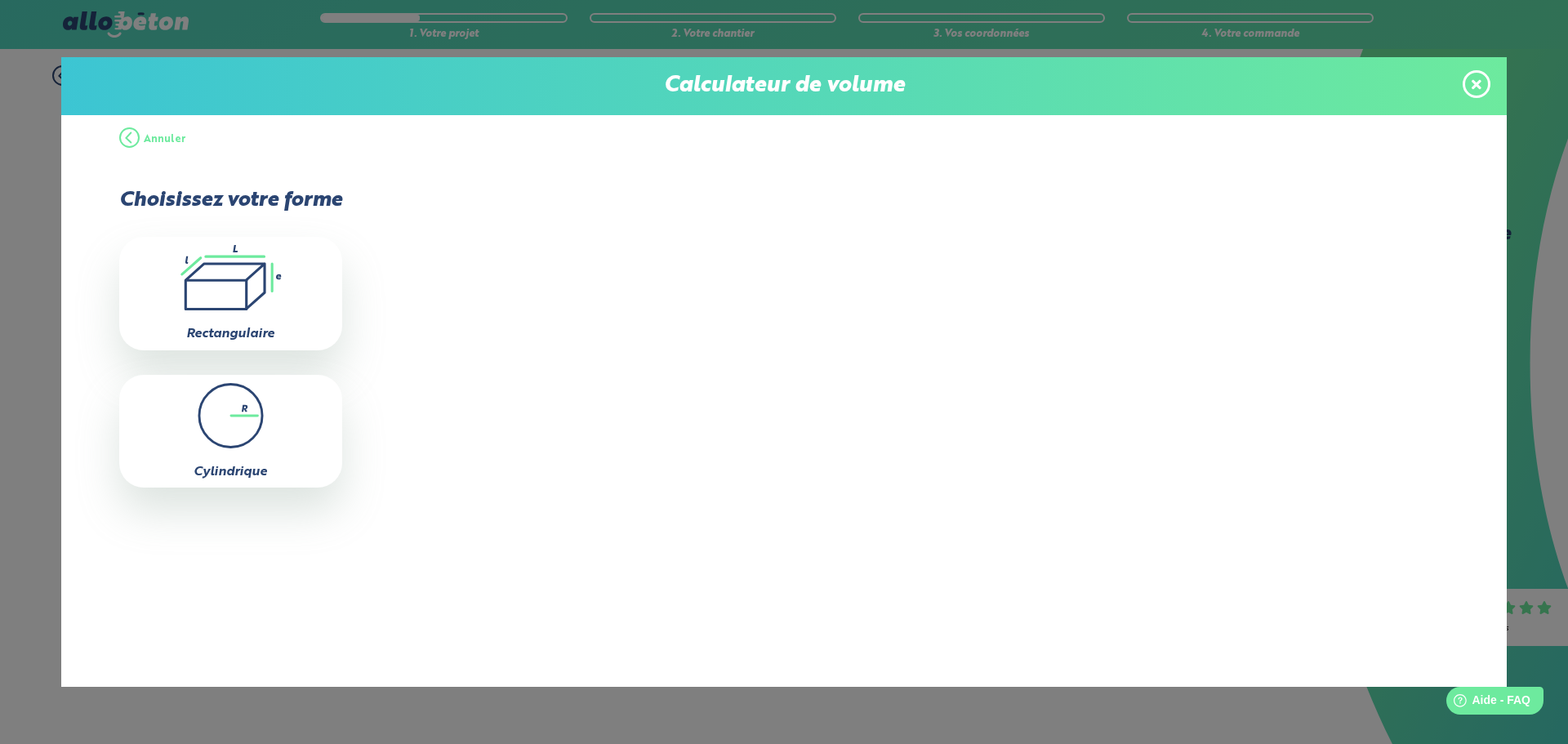
click at [1486, 87] on span at bounding box center [1476, 83] width 27 height 27
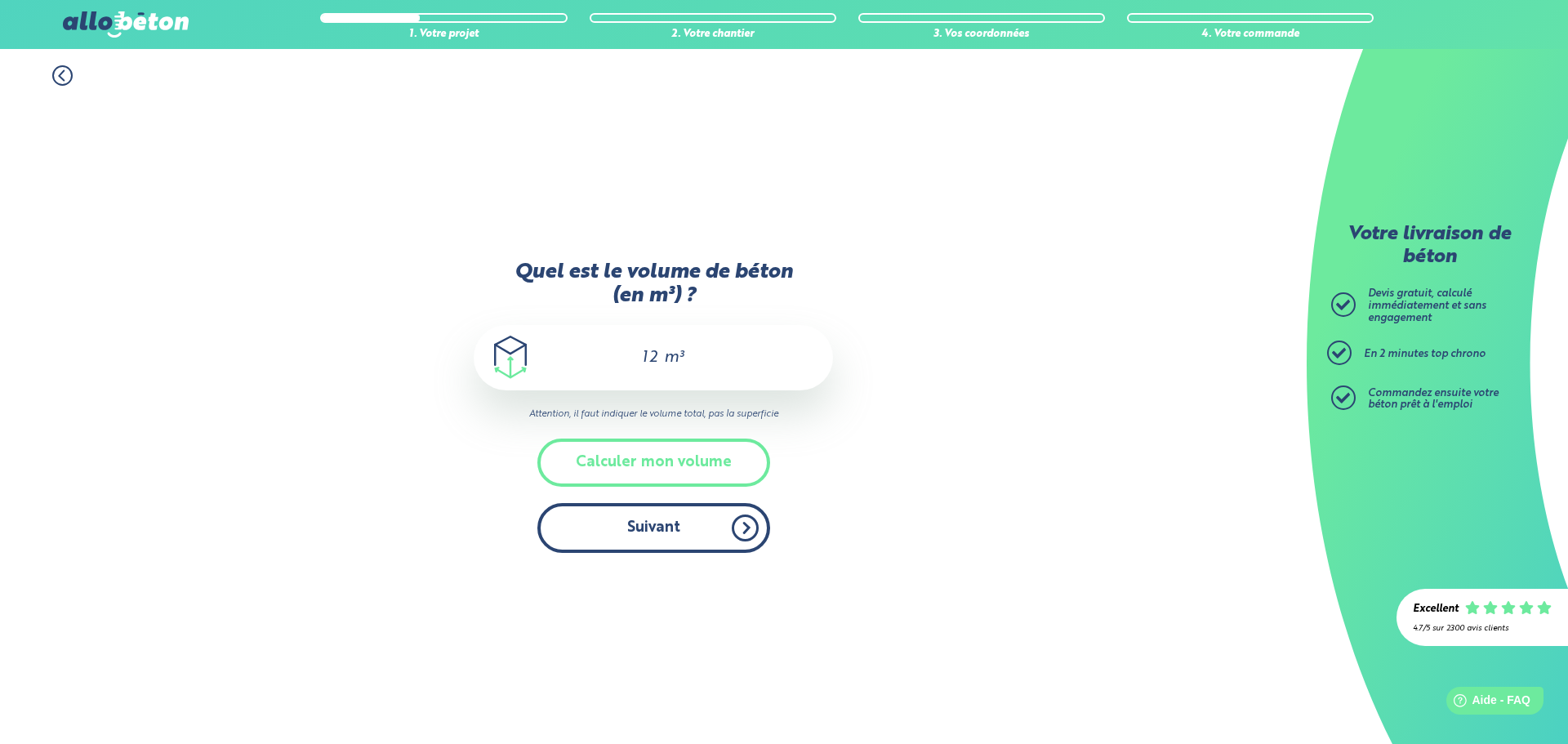
click at [741, 532] on button "Suivant" at bounding box center [654, 528] width 233 height 50
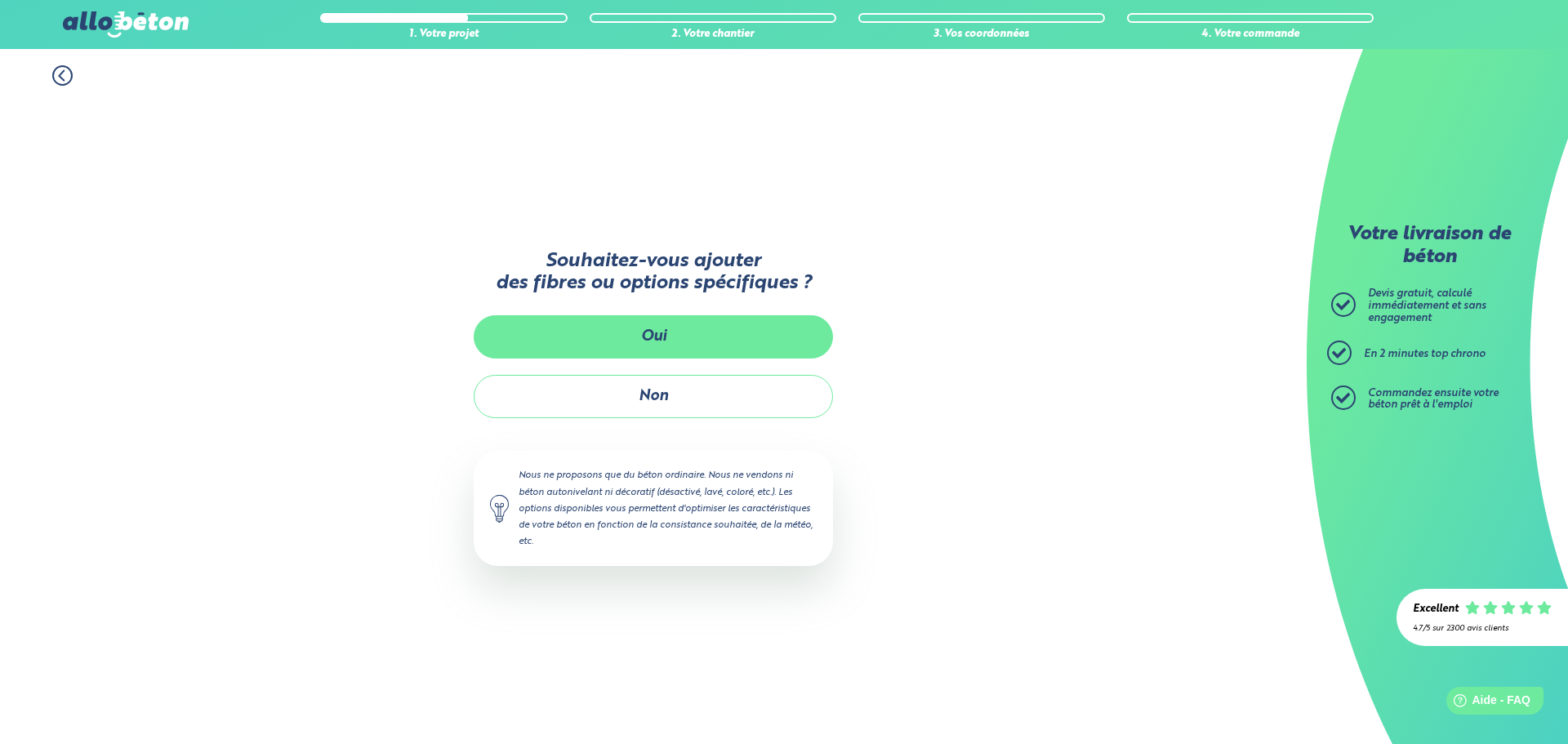
click at [655, 343] on button "Oui" at bounding box center [653, 337] width 359 height 43
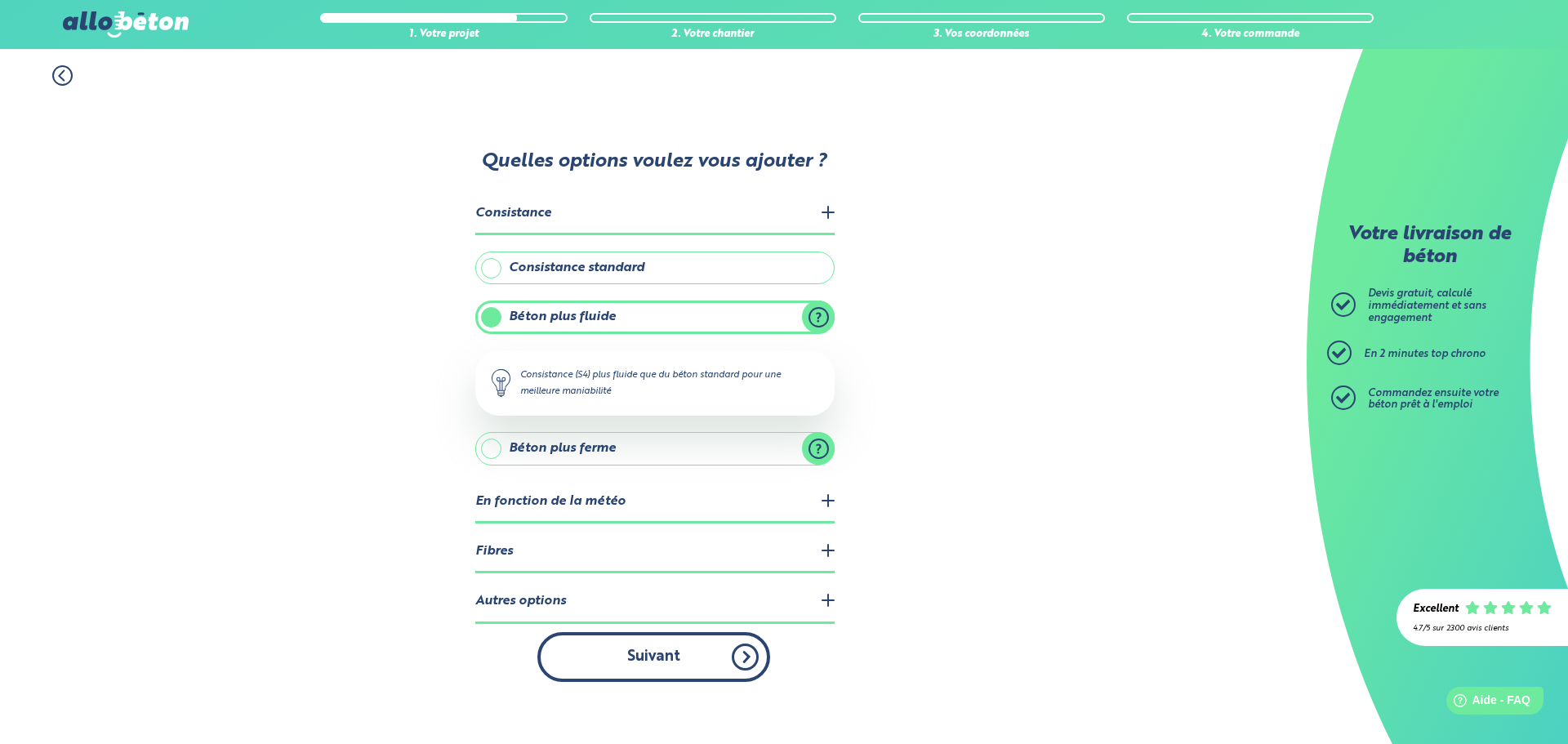
click at [730, 652] on button "Suivant" at bounding box center [654, 657] width 233 height 50
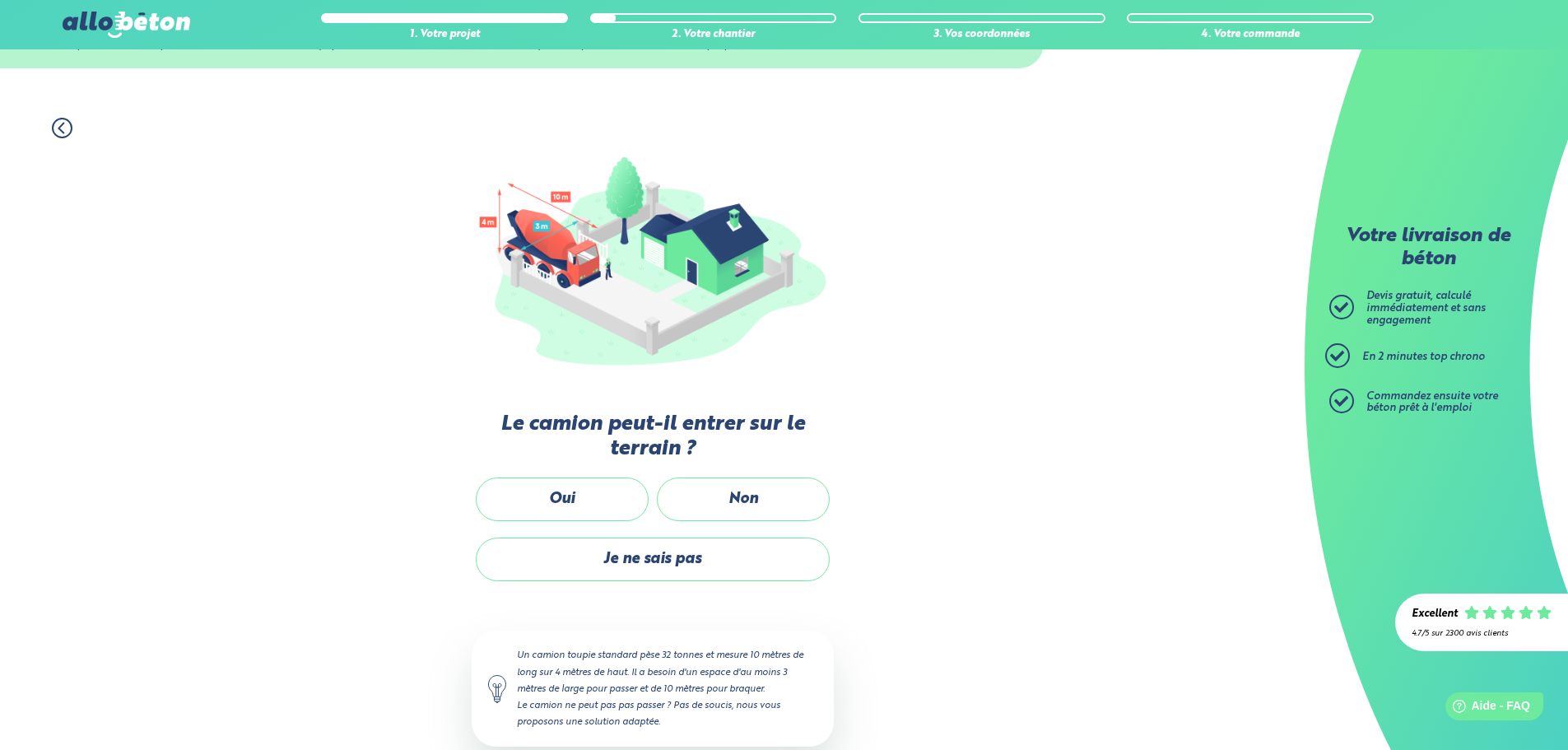
scroll to position [110, 0]
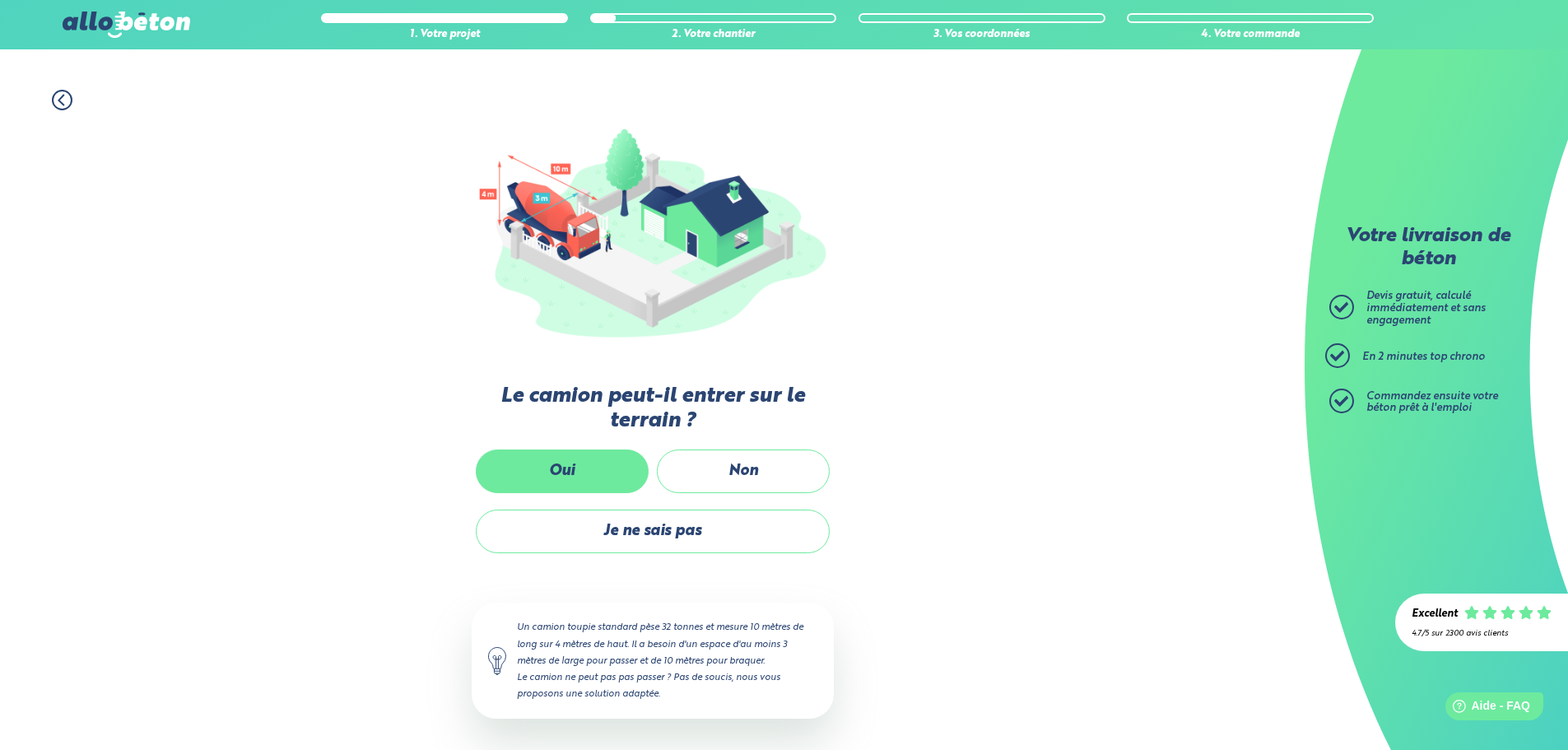
click at [571, 472] on label "Oui" at bounding box center [562, 471] width 173 height 44
click at [0, 0] on input "Oui" at bounding box center [0, 0] width 0 height 0
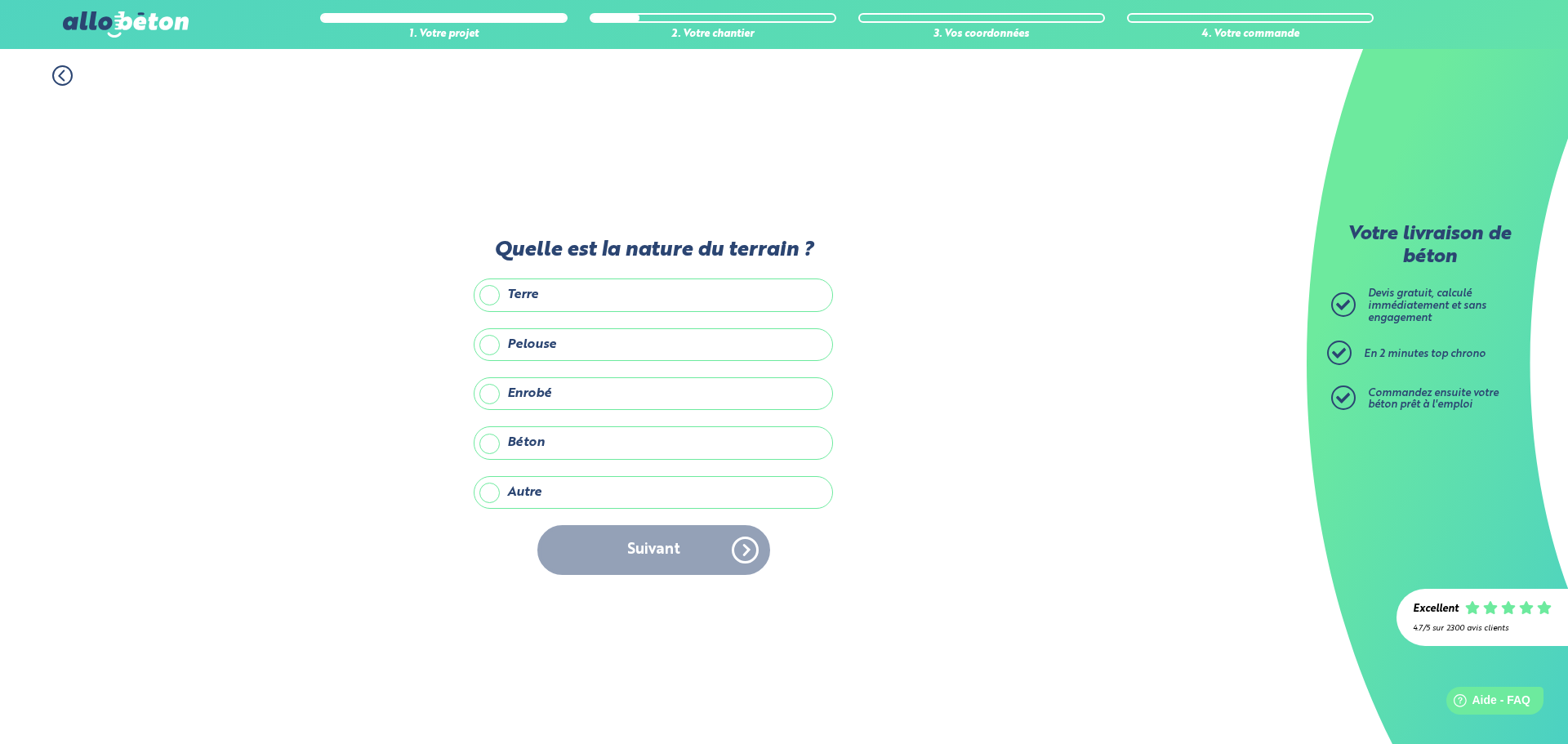
click at [616, 298] on label "Terre" at bounding box center [653, 295] width 359 height 32
click at [0, 0] on input "Terre" at bounding box center [0, 0] width 0 height 0
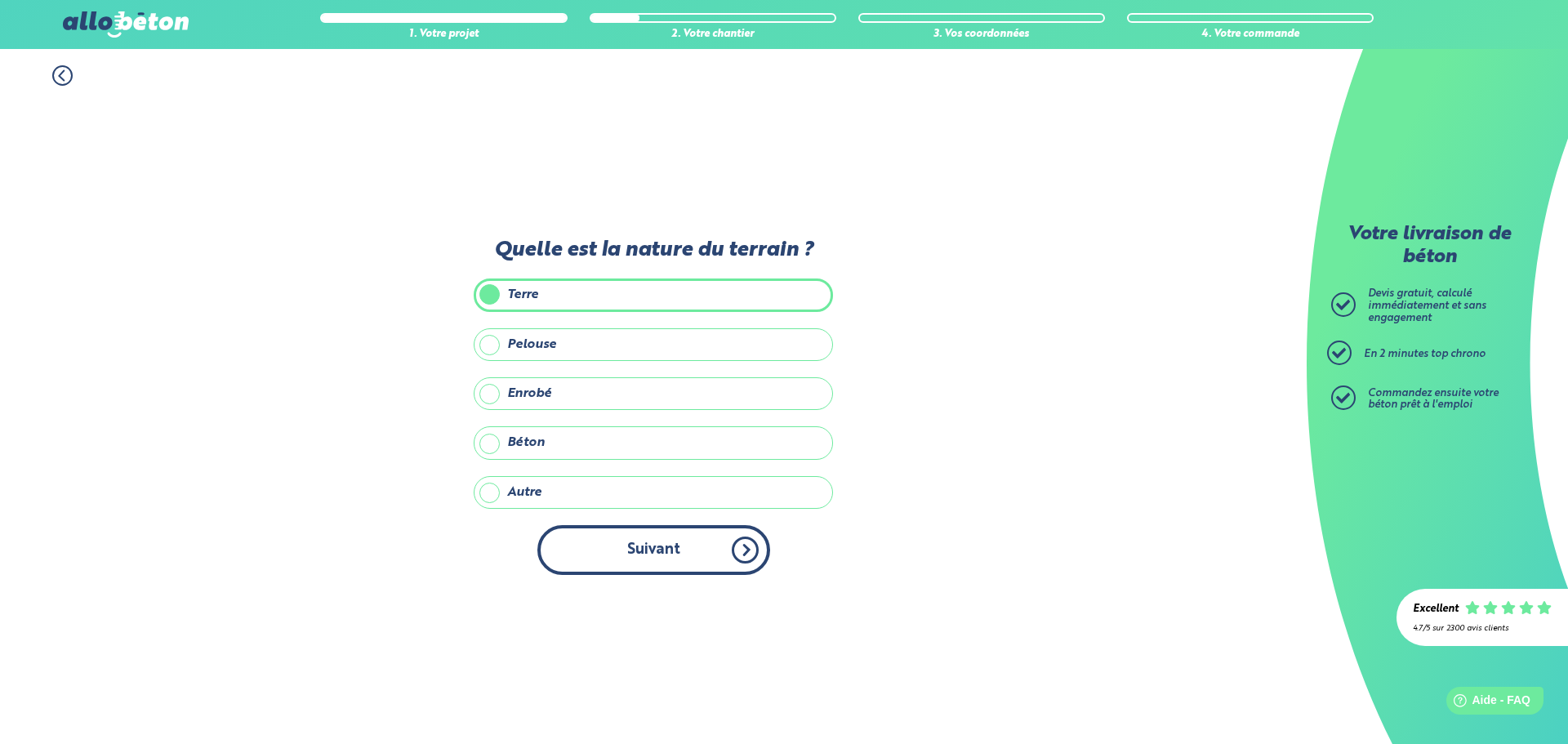
click at [691, 553] on button "Suivant" at bounding box center [654, 550] width 233 height 50
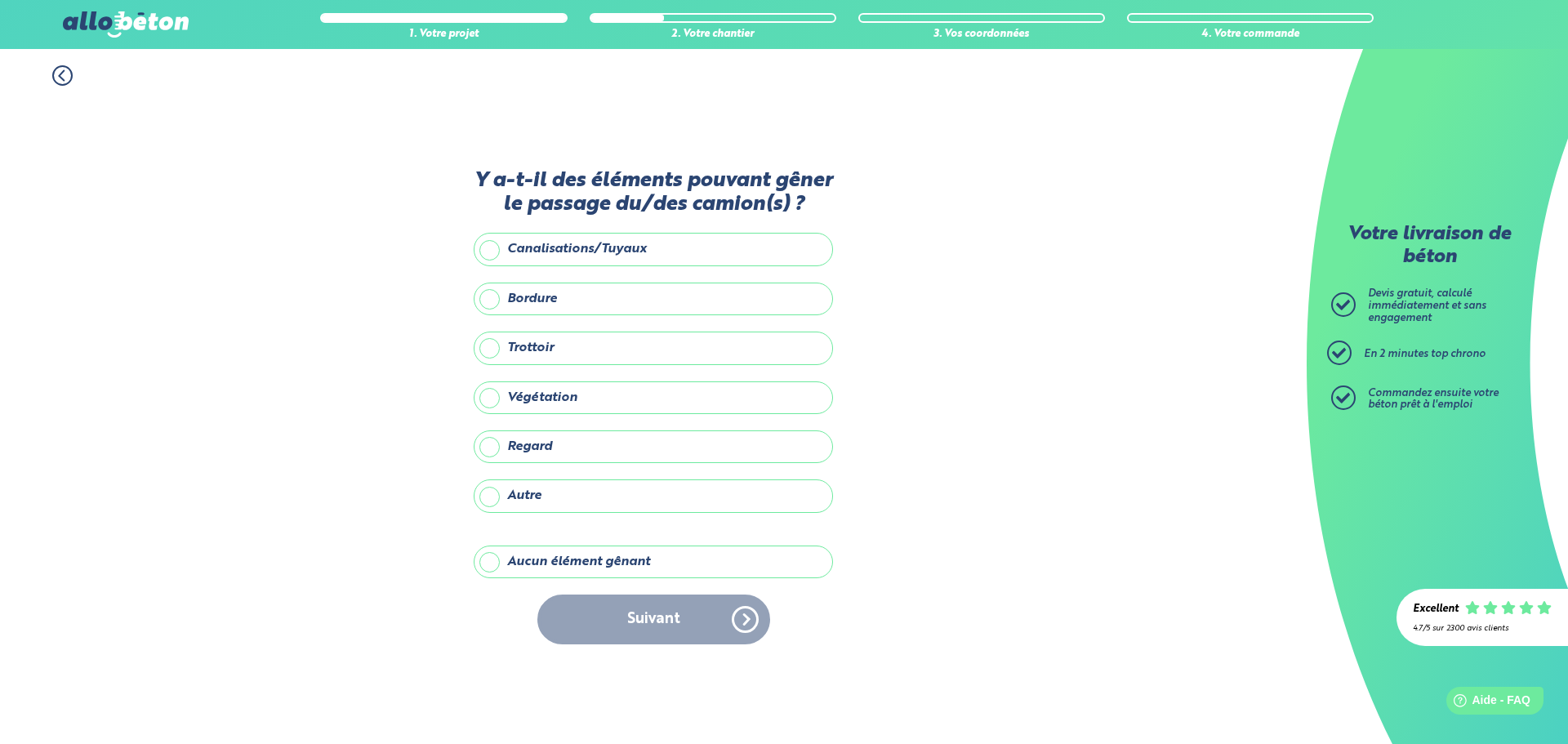
click at [601, 568] on label "Aucun élément gênant" at bounding box center [653, 562] width 359 height 32
click at [0, 0] on input "Aucun élément gênant" at bounding box center [0, 0] width 0 height 0
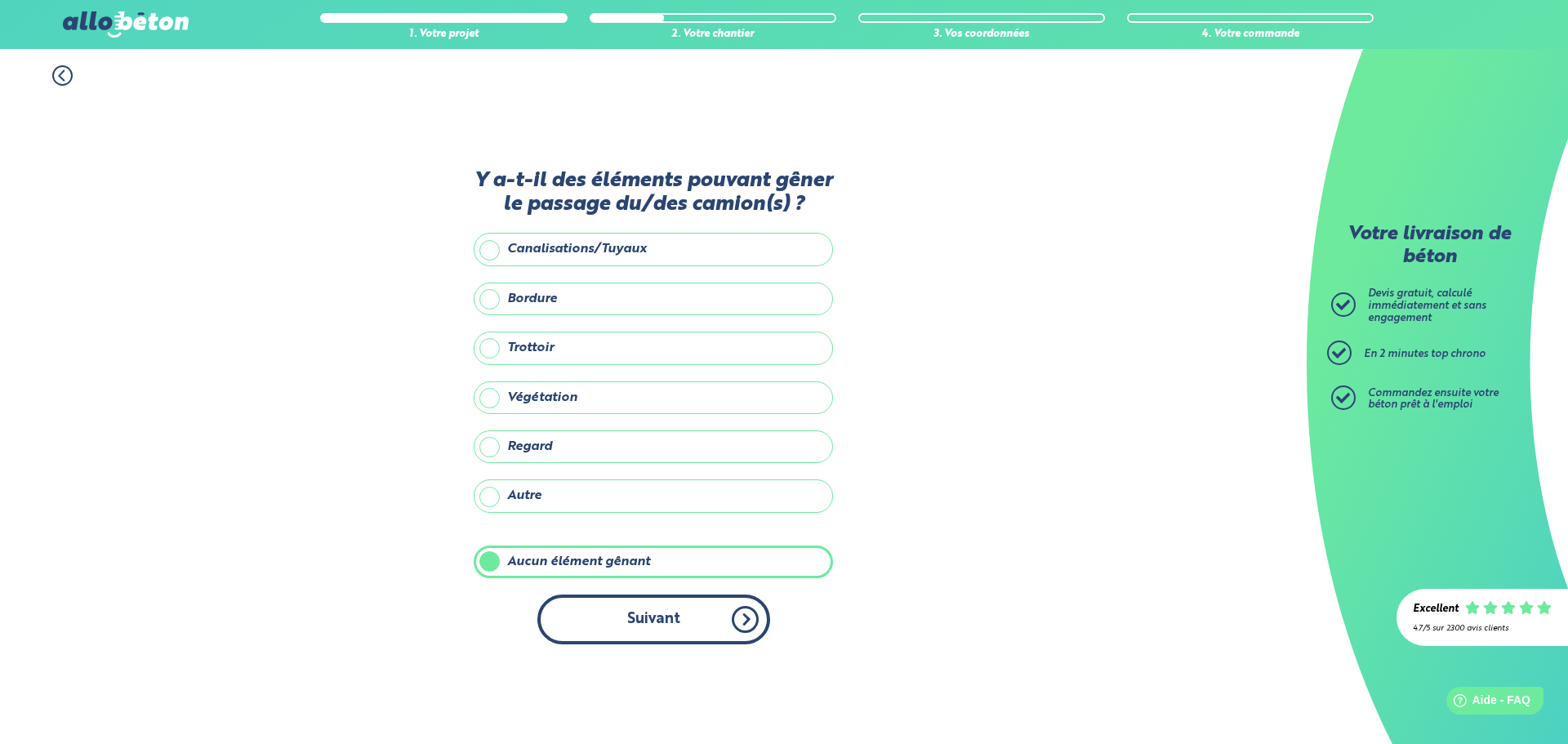
click at [710, 615] on button "Suivant" at bounding box center [654, 620] width 233 height 50
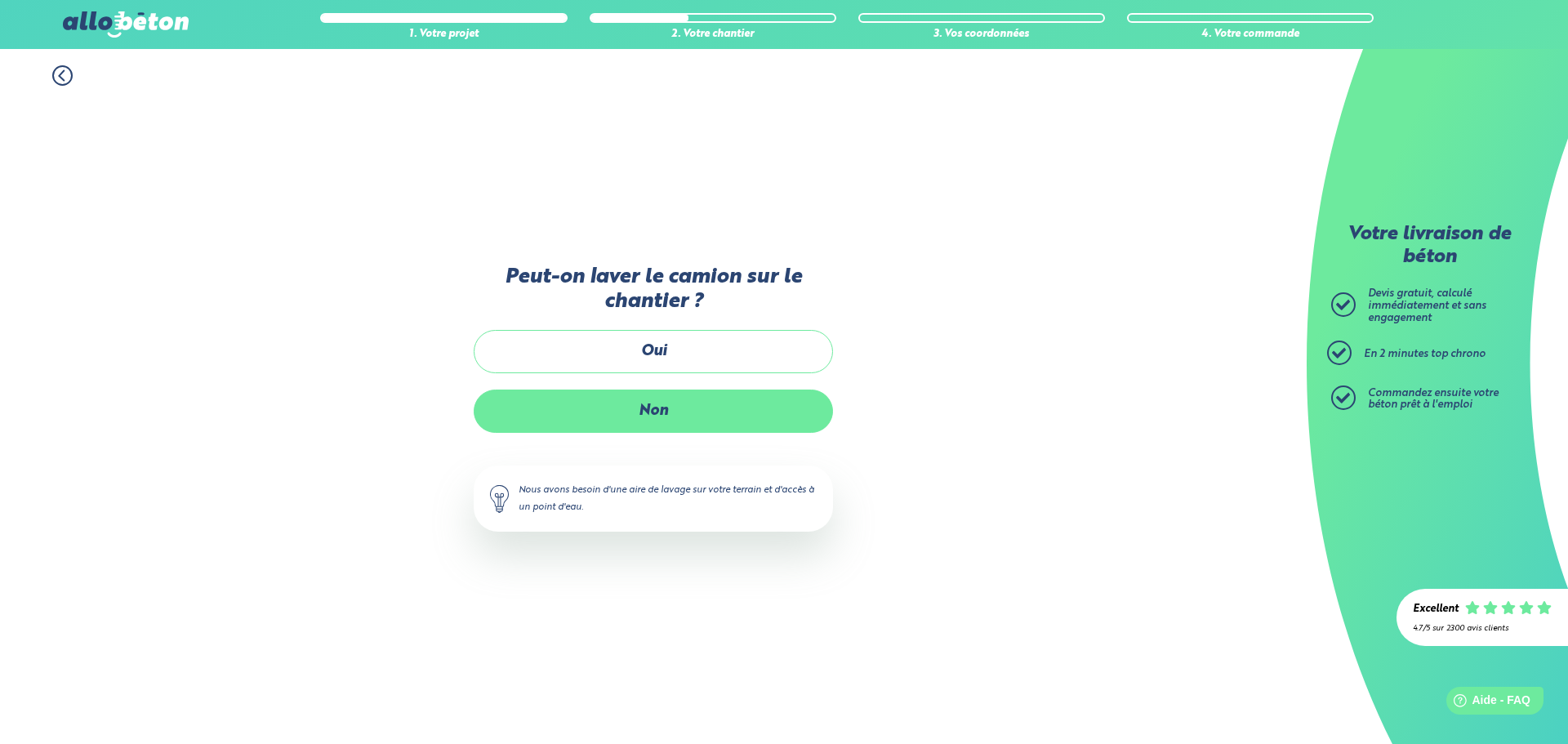
click at [675, 410] on label "Non" at bounding box center [653, 411] width 359 height 43
click at [0, 0] on input "Non" at bounding box center [0, 0] width 0 height 0
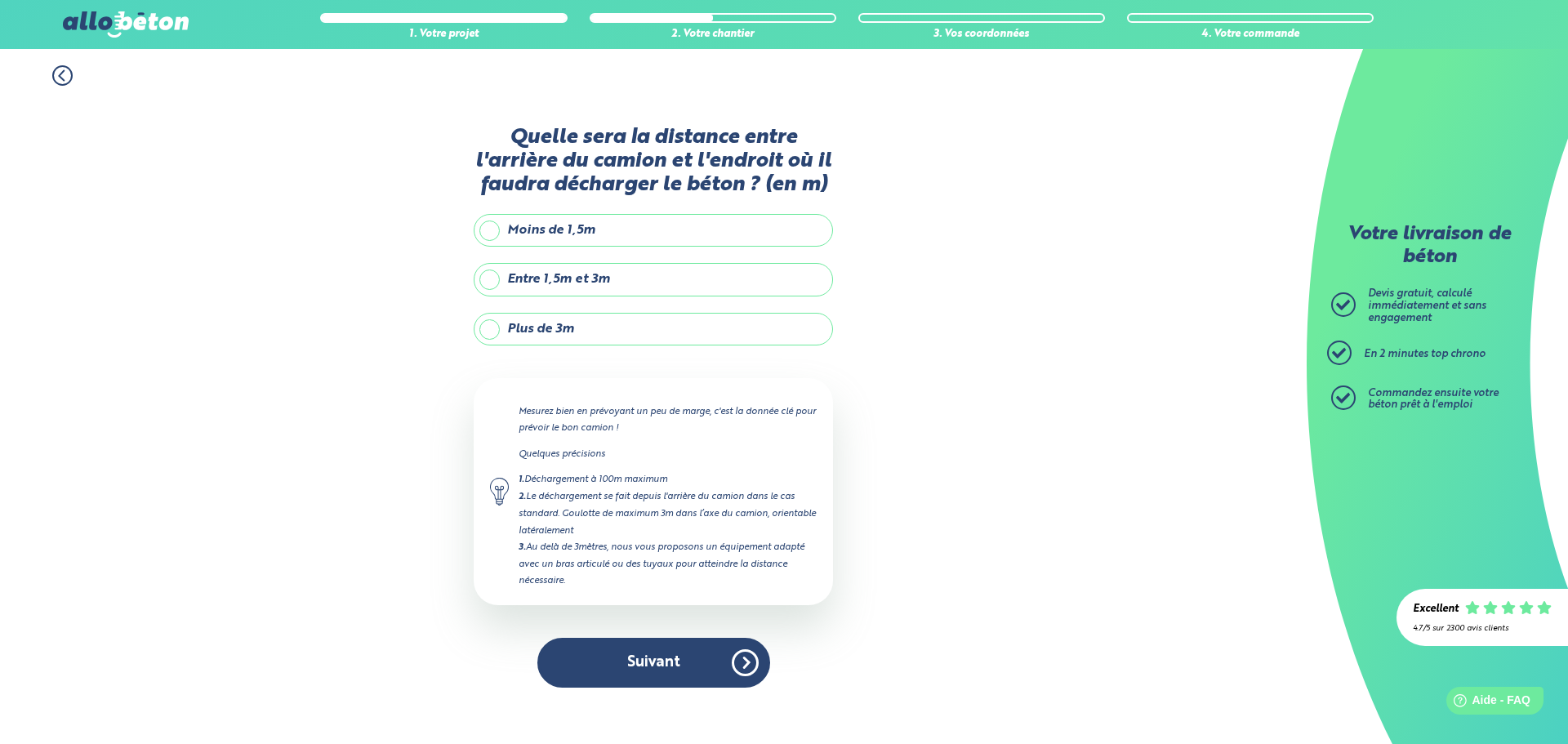
click at [60, 72] on icon at bounding box center [62, 76] width 21 height 21
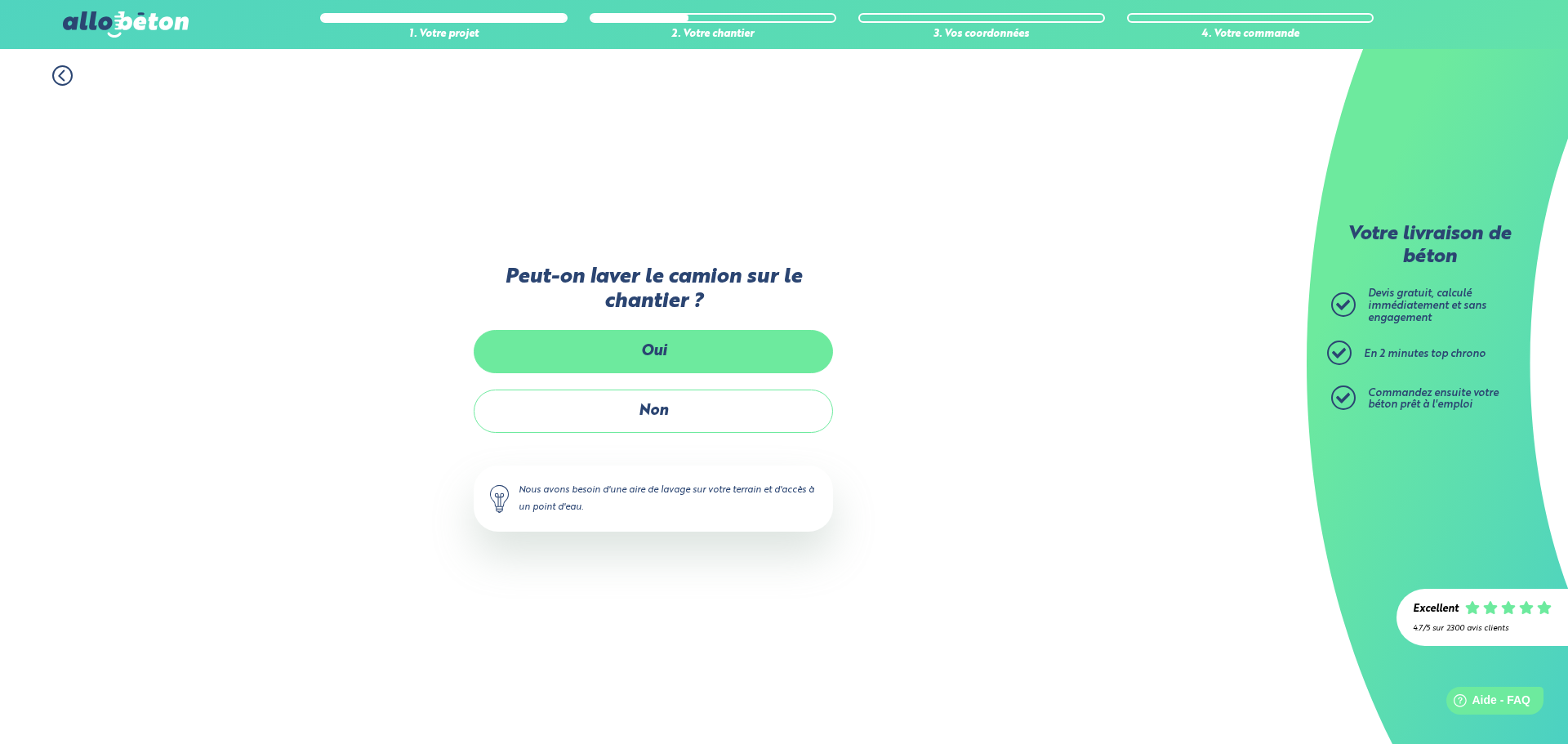
click at [663, 353] on label "Oui" at bounding box center [653, 352] width 359 height 43
click at [0, 0] on input "Oui" at bounding box center [0, 0] width 0 height 0
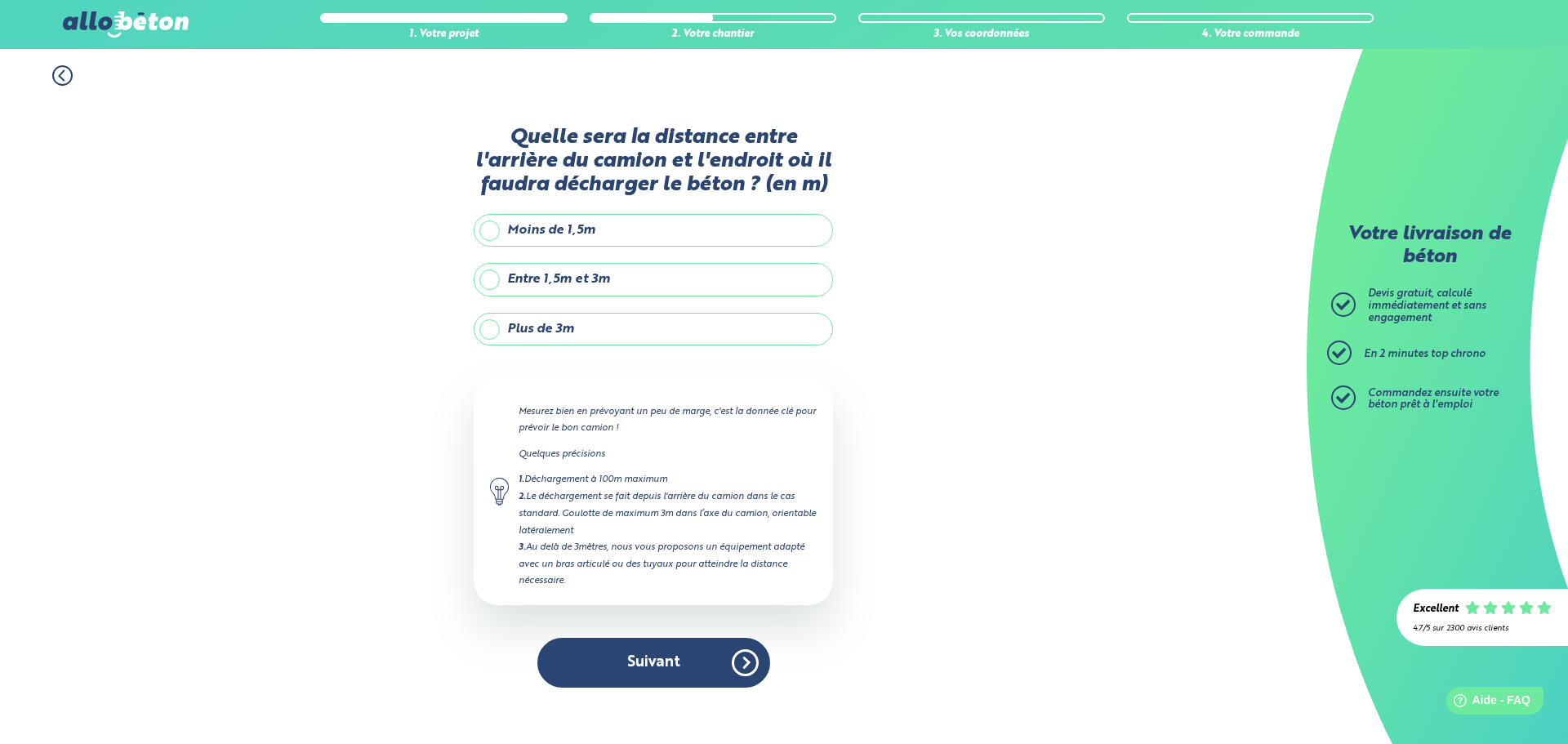
click at [594, 283] on label "Entre 1,5m et 3m" at bounding box center [653, 279] width 359 height 32
click at [0, 0] on input "Entre 1,5m et 3m" at bounding box center [0, 0] width 0 height 0
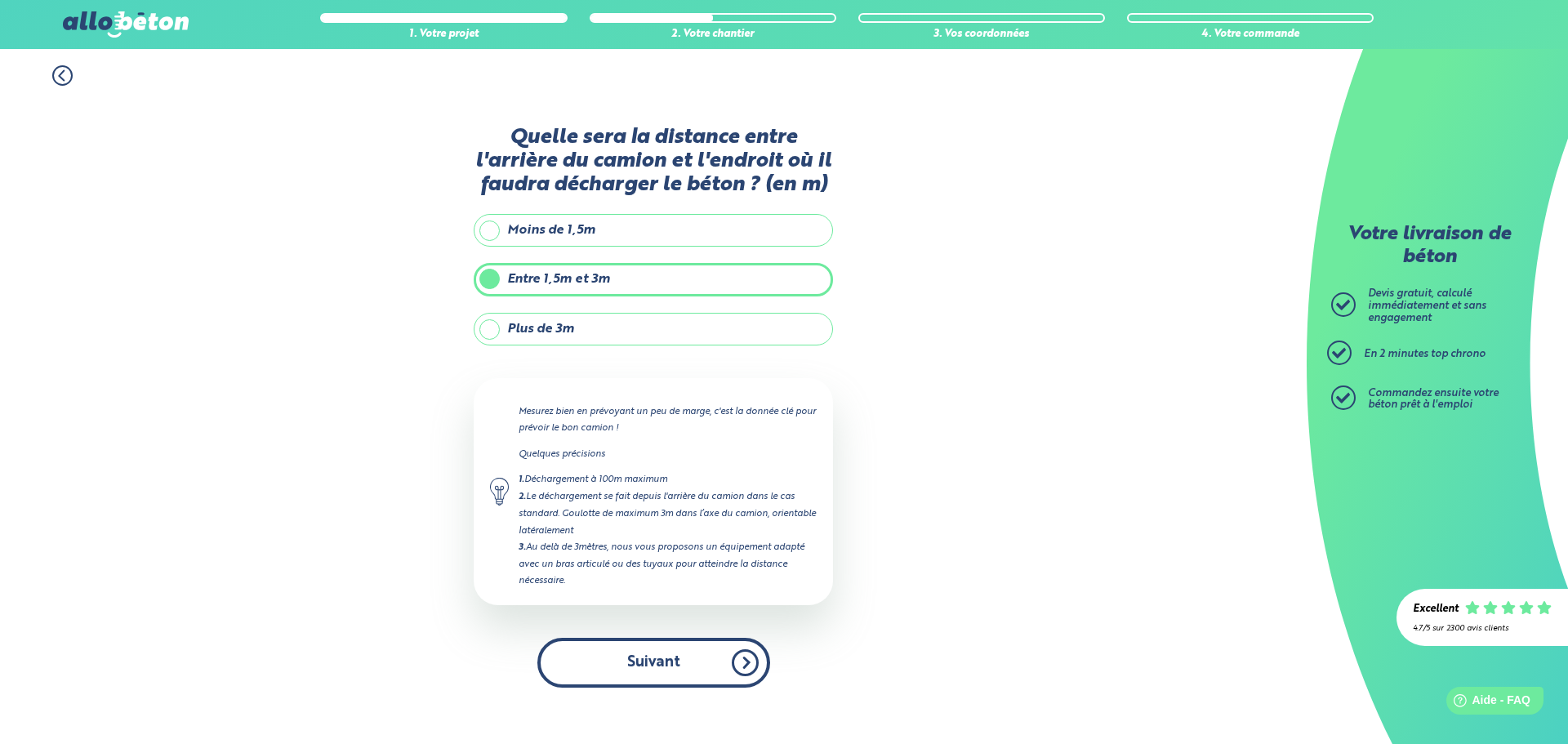
click at [694, 654] on button "Suivant" at bounding box center [654, 663] width 233 height 50
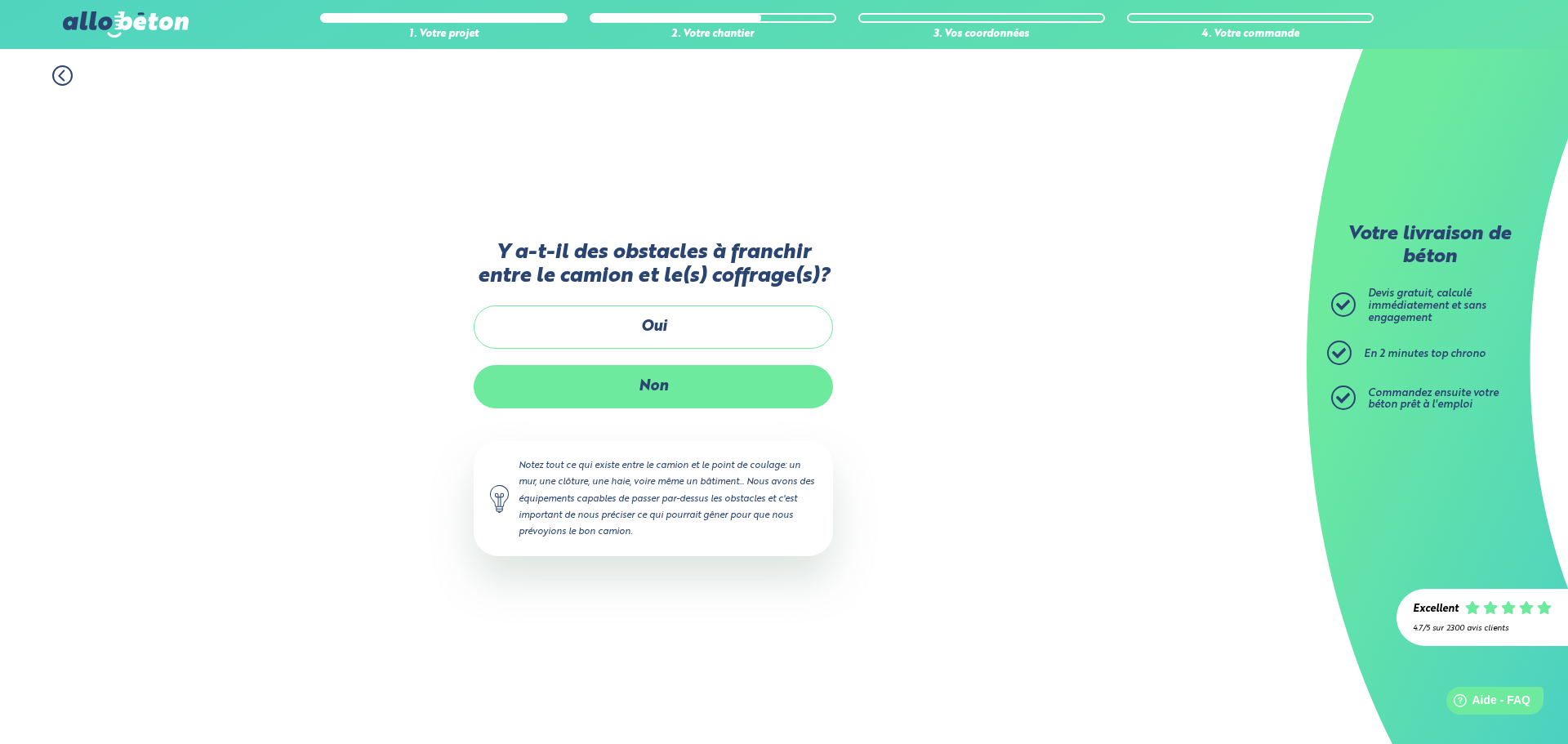
click at [687, 393] on label "Non" at bounding box center [653, 387] width 359 height 43
click at [0, 0] on input "Non" at bounding box center [0, 0] width 0 height 0
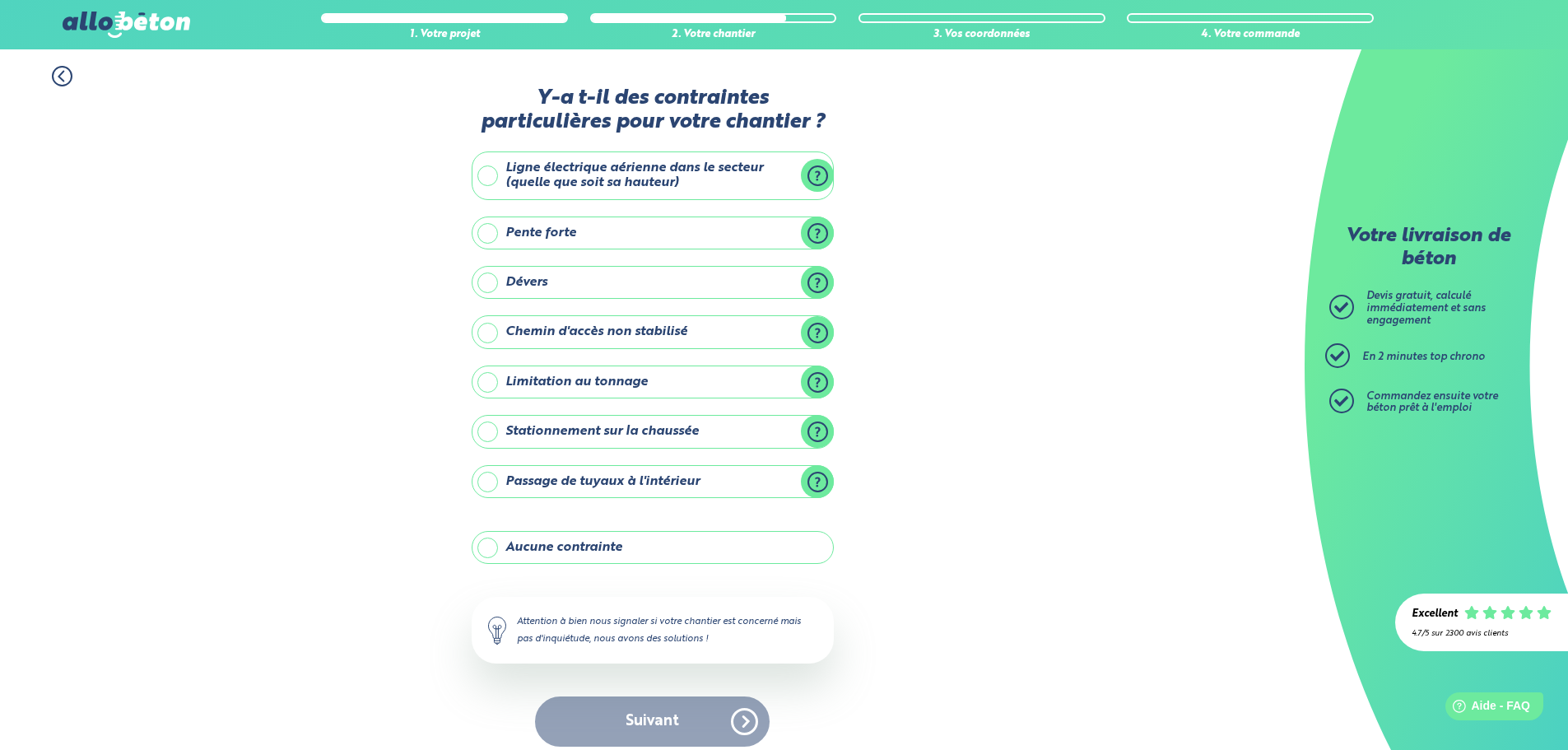
click at [673, 551] on label "Aucune contrainte" at bounding box center [652, 547] width 362 height 33
click at [0, 0] on input "Aucune contrainte" at bounding box center [0, 0] width 0 height 0
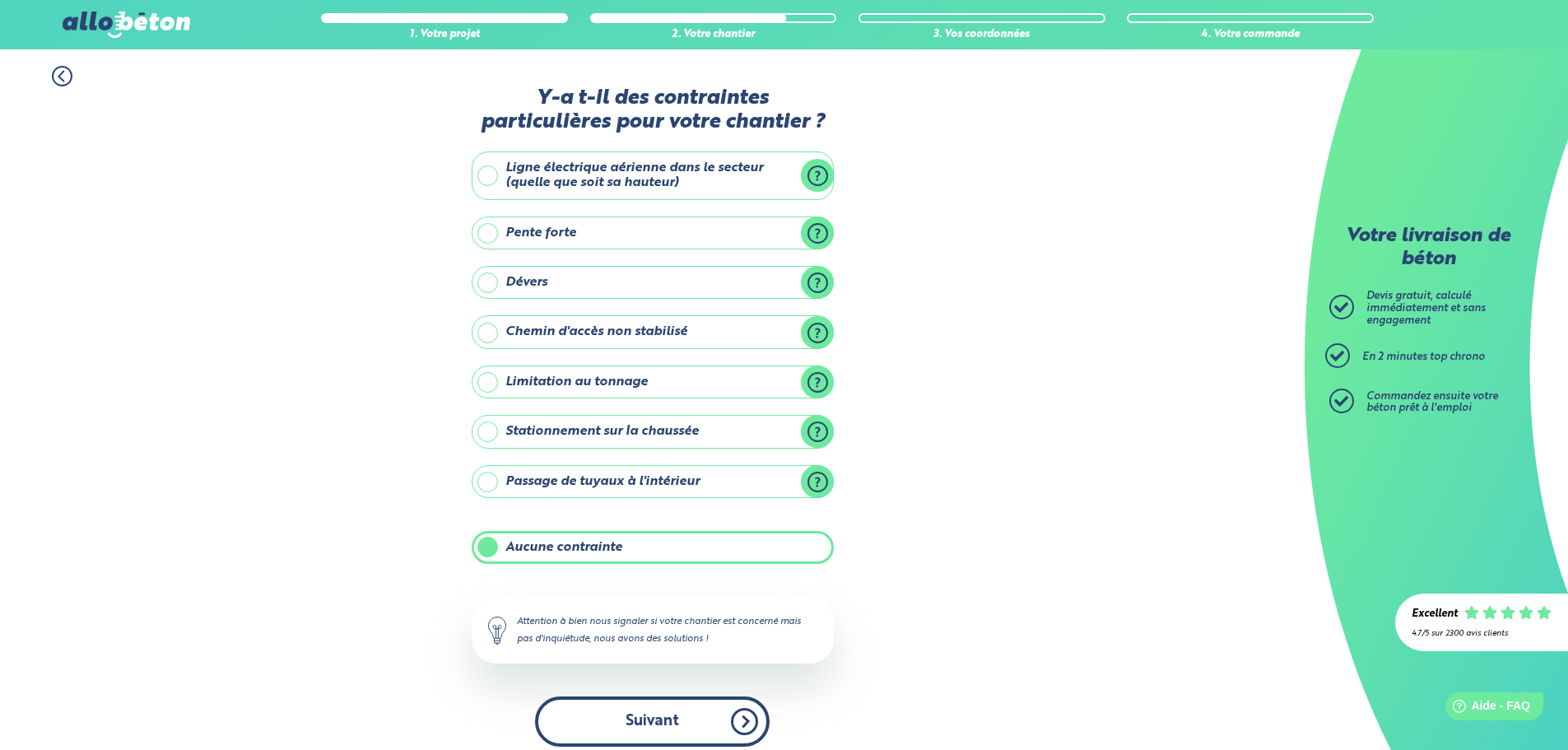
click at [703, 725] on button "Suivant" at bounding box center [652, 721] width 235 height 50
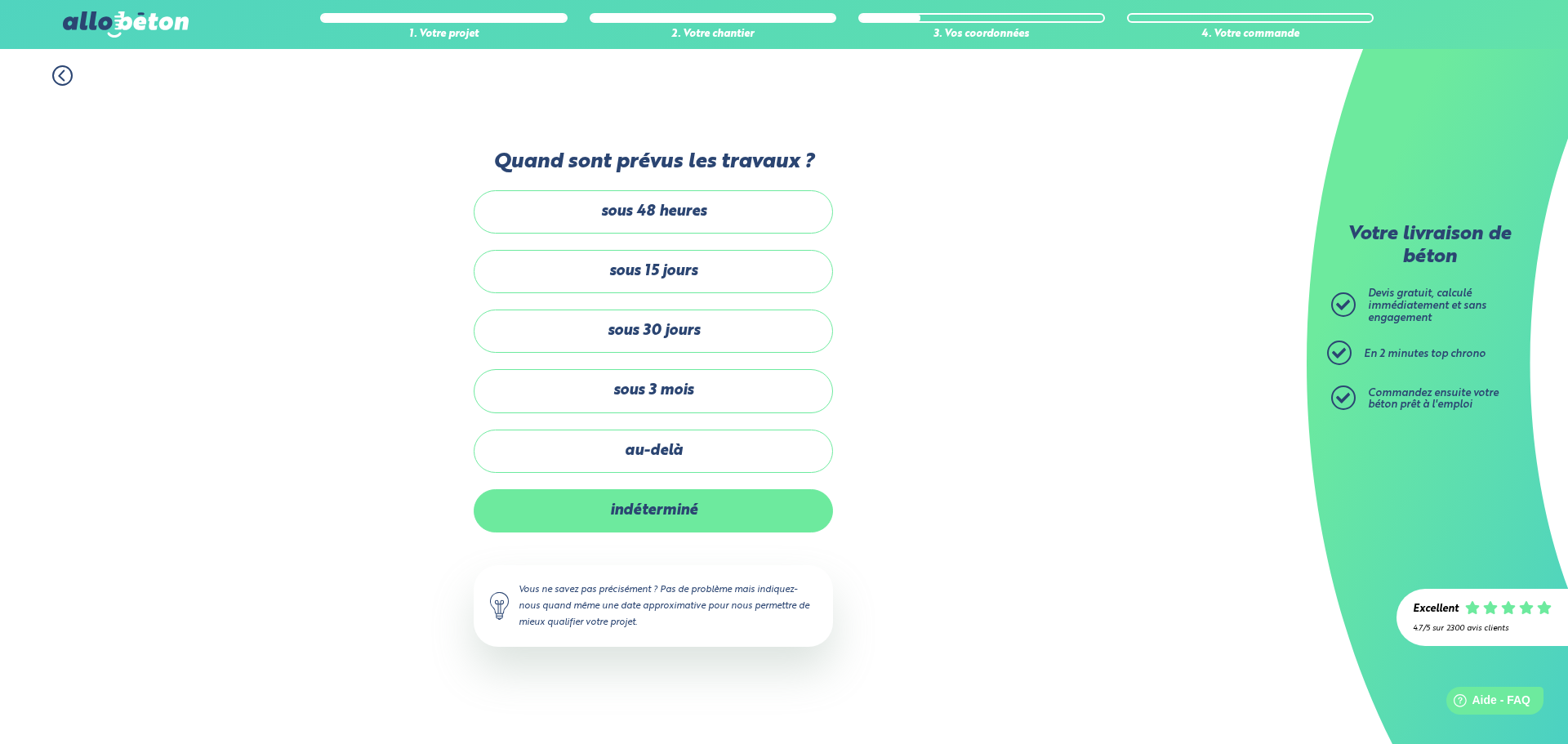
click at [688, 510] on label "indéterminé" at bounding box center [653, 511] width 359 height 43
click at [0, 0] on input "indéterminé" at bounding box center [0, 0] width 0 height 0
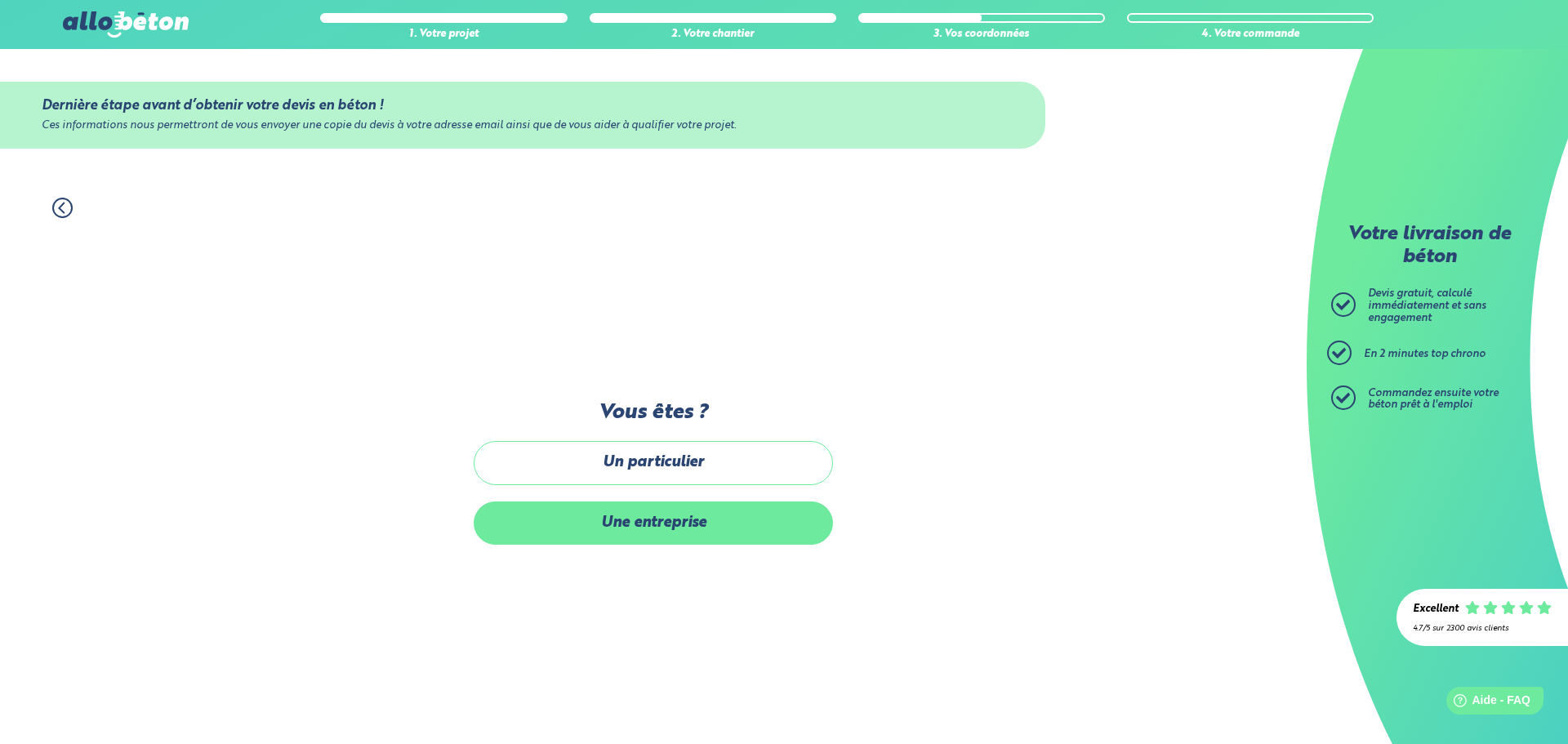
click at [677, 532] on label "Une entreprise" at bounding box center [653, 523] width 359 height 43
click at [0, 0] on input "Une entreprise" at bounding box center [0, 0] width 0 height 0
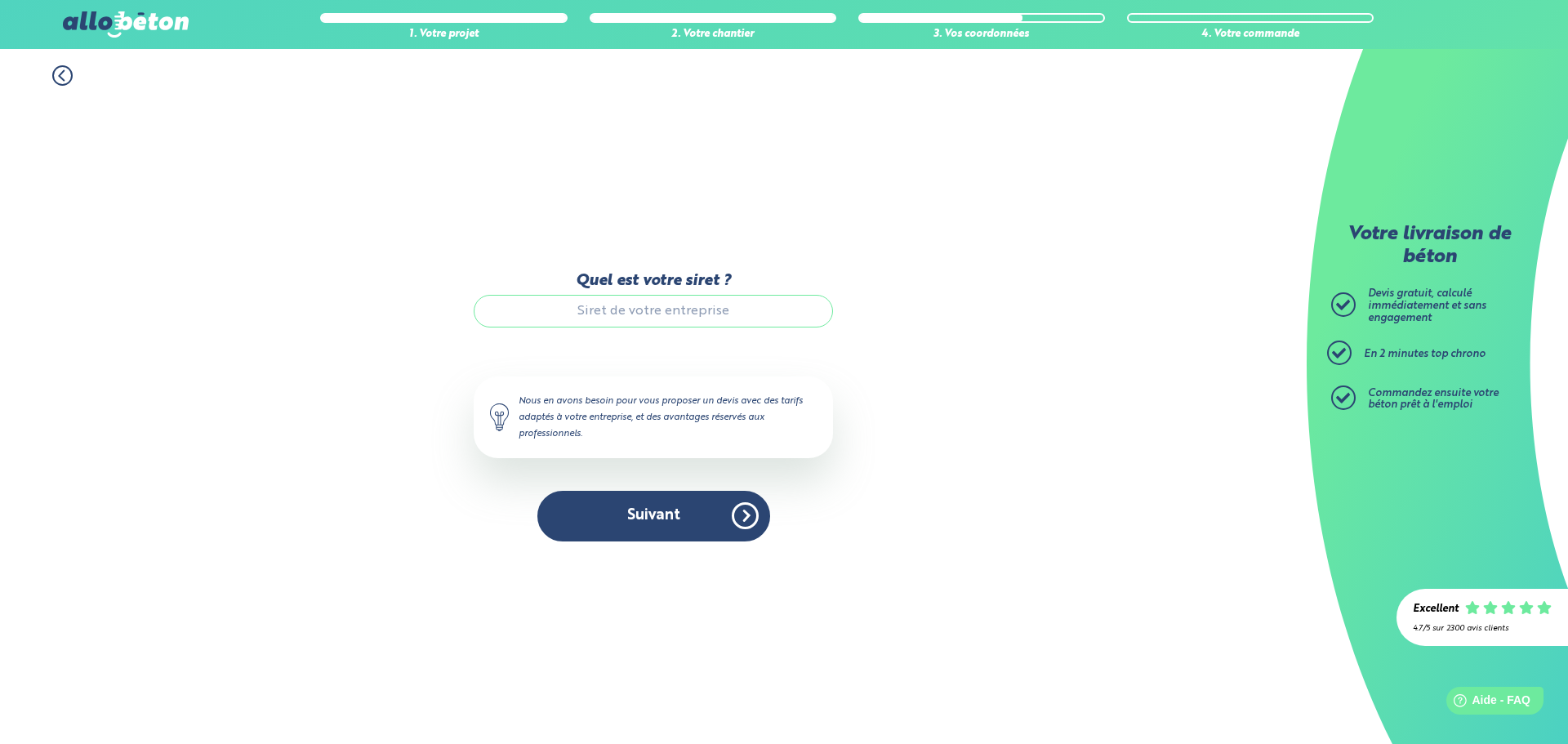
click at [599, 320] on input "Quel est votre siret ?" at bounding box center [653, 310] width 359 height 32
click at [624, 299] on input "Quel est votre siret ?" at bounding box center [653, 310] width 359 height 32
paste input "92761523700017"
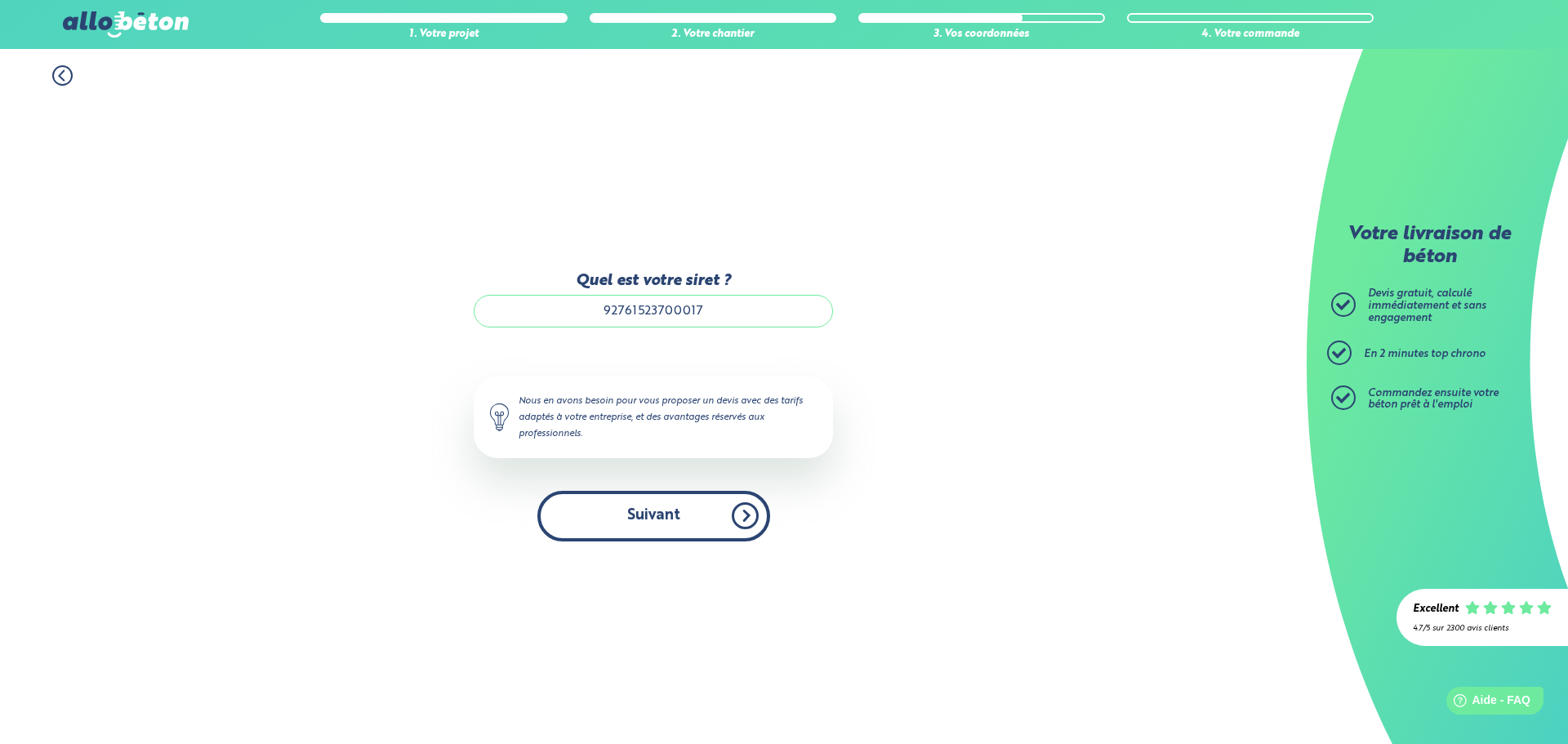
type input "92761523700017"
click at [678, 533] on button "Suivant" at bounding box center [654, 516] width 233 height 50
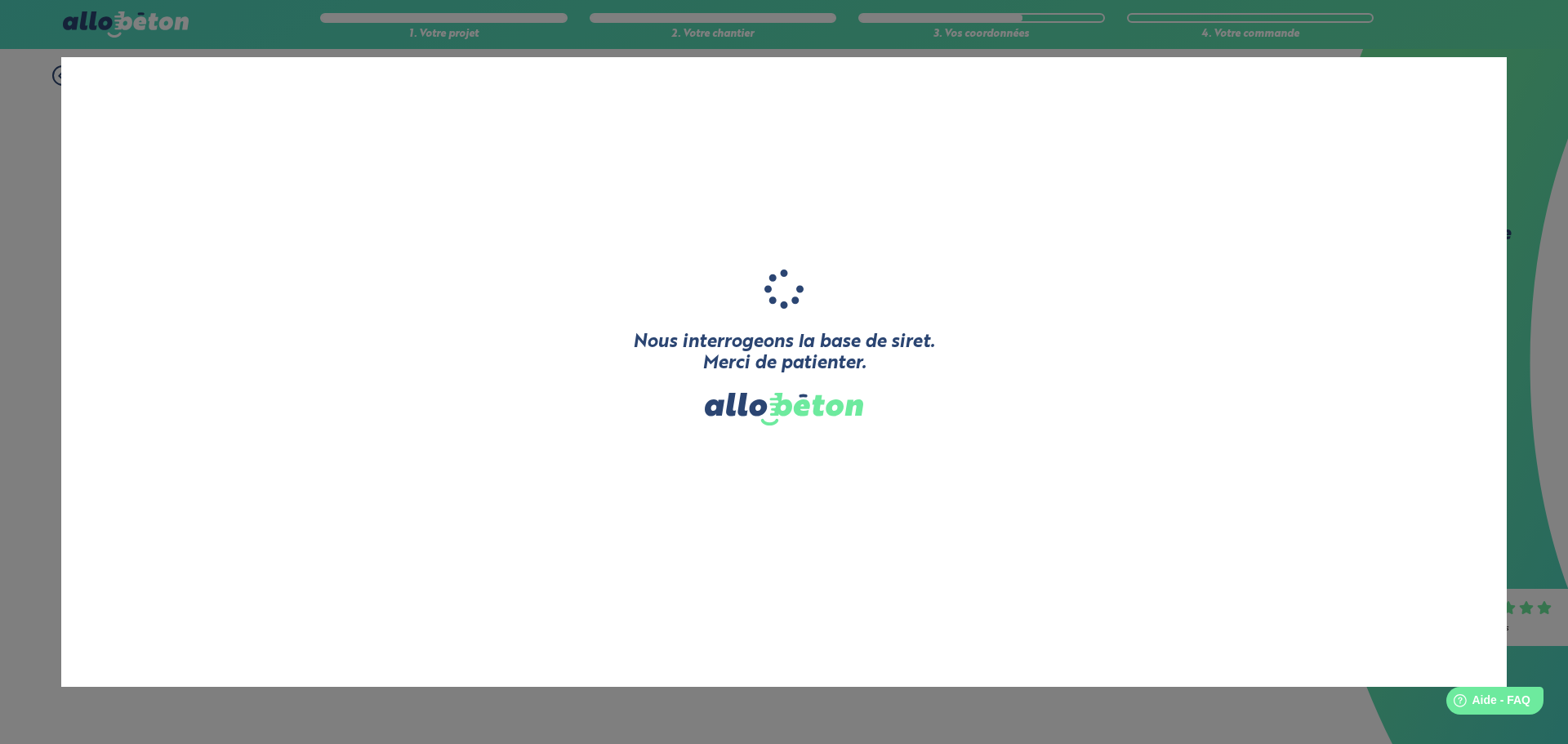
type input "EK'O SAVE WATER"
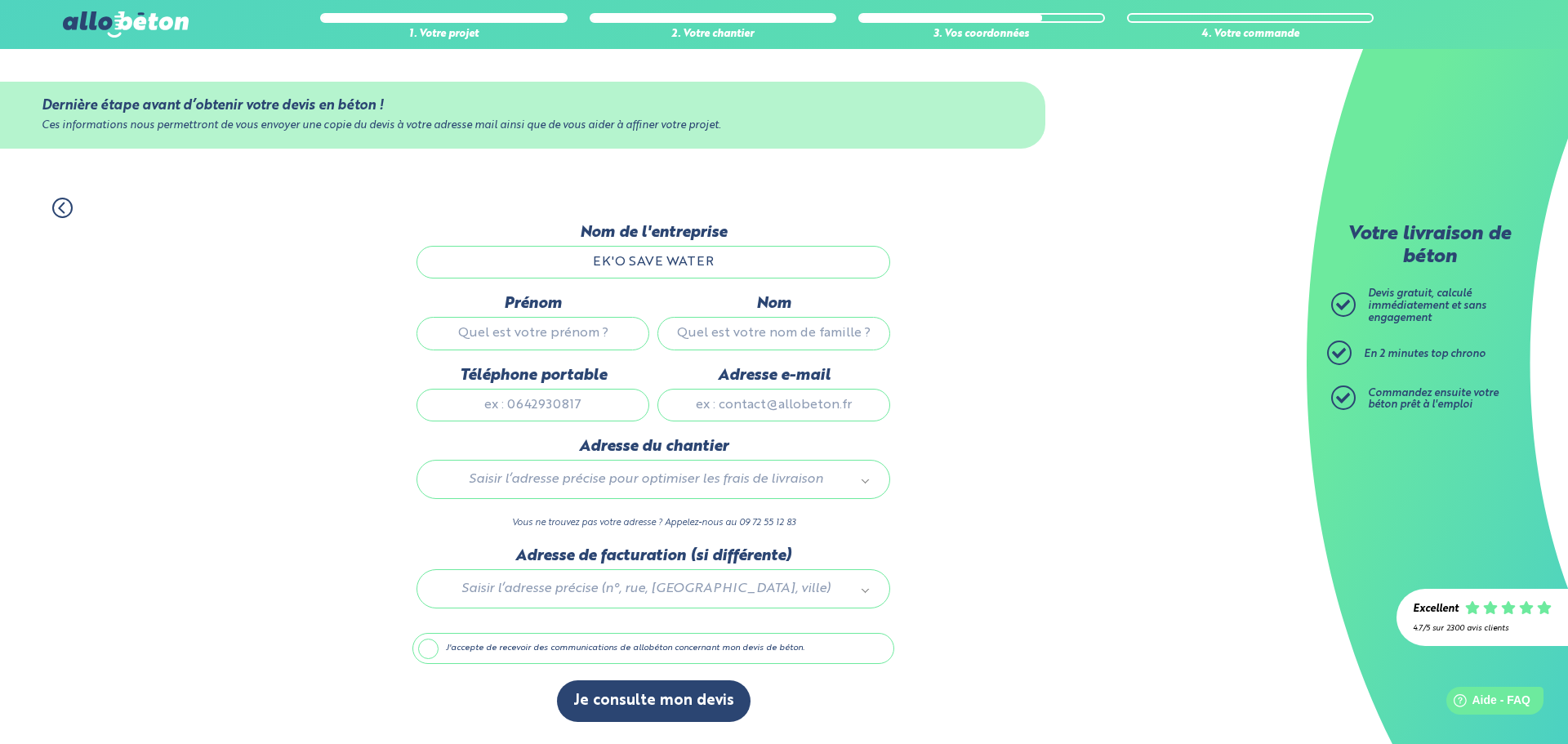
click at [591, 335] on input "Prénom" at bounding box center [533, 333] width 233 height 32
type input "[DEMOGRAPHIC_DATA]"
type input "LEBRUN"
type input "0783775188"
type input "[EMAIL_ADDRESS][DOMAIN_NAME]"
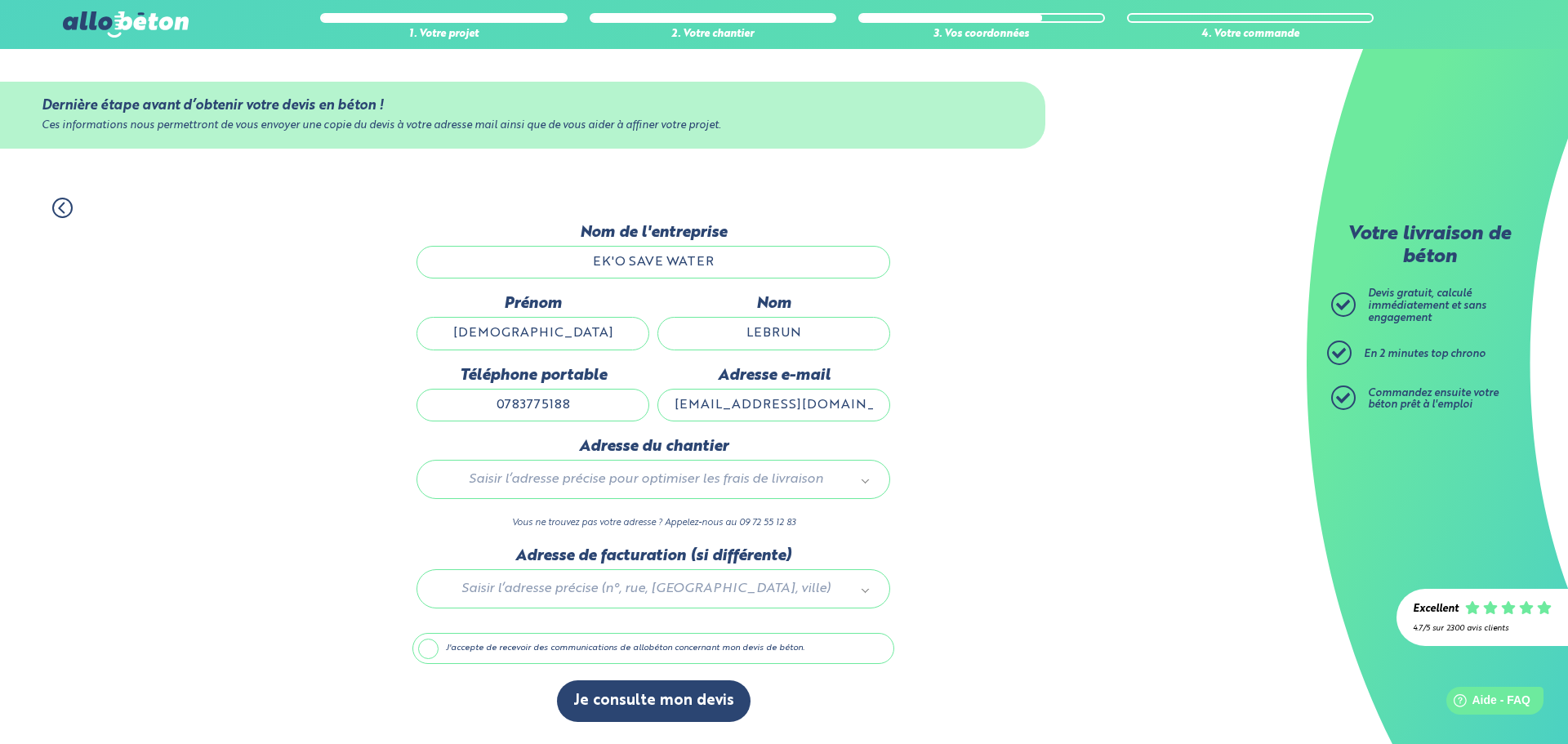
type input "1000 route du porage"
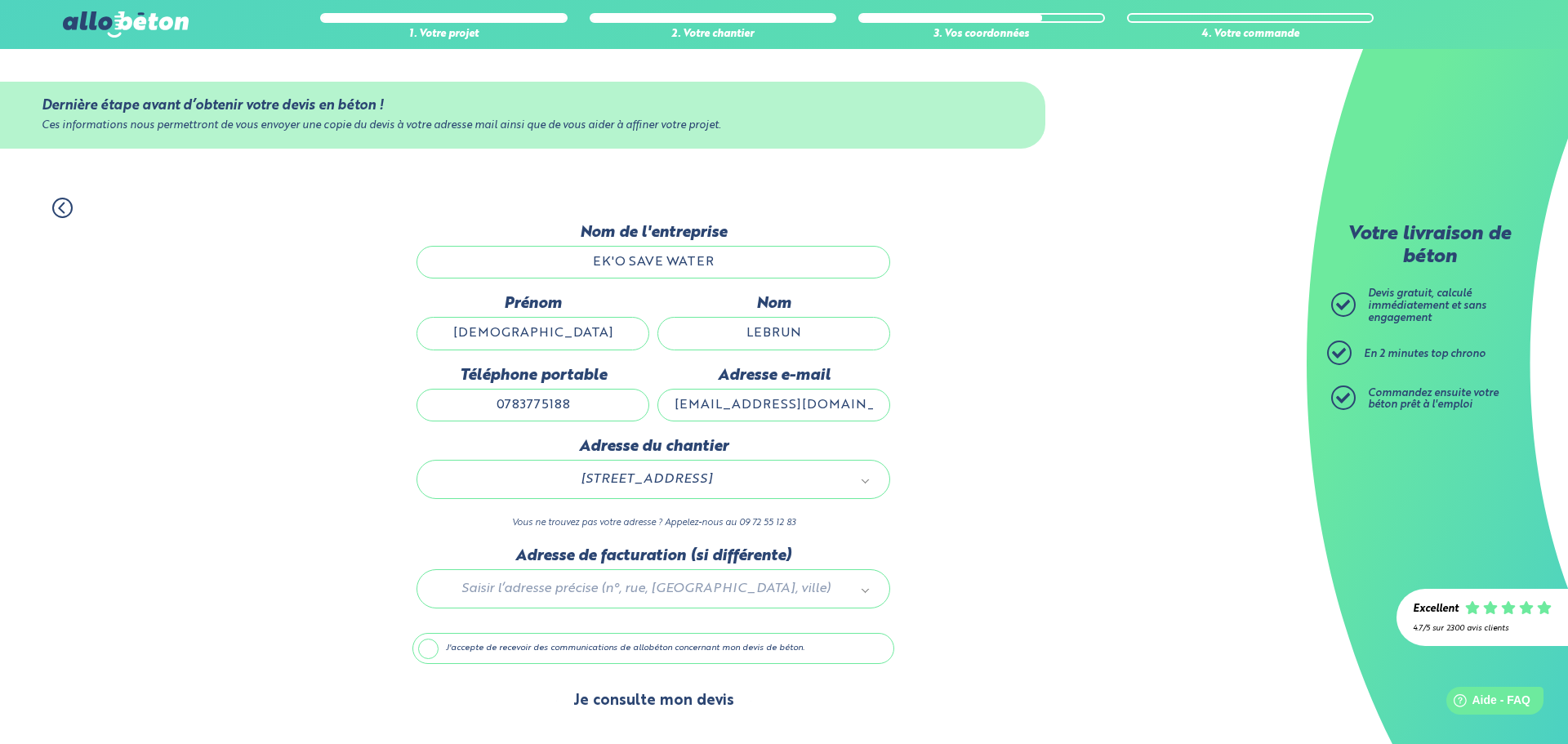
click at [685, 698] on button "Je consulte mon devis" at bounding box center [653, 702] width 194 height 42
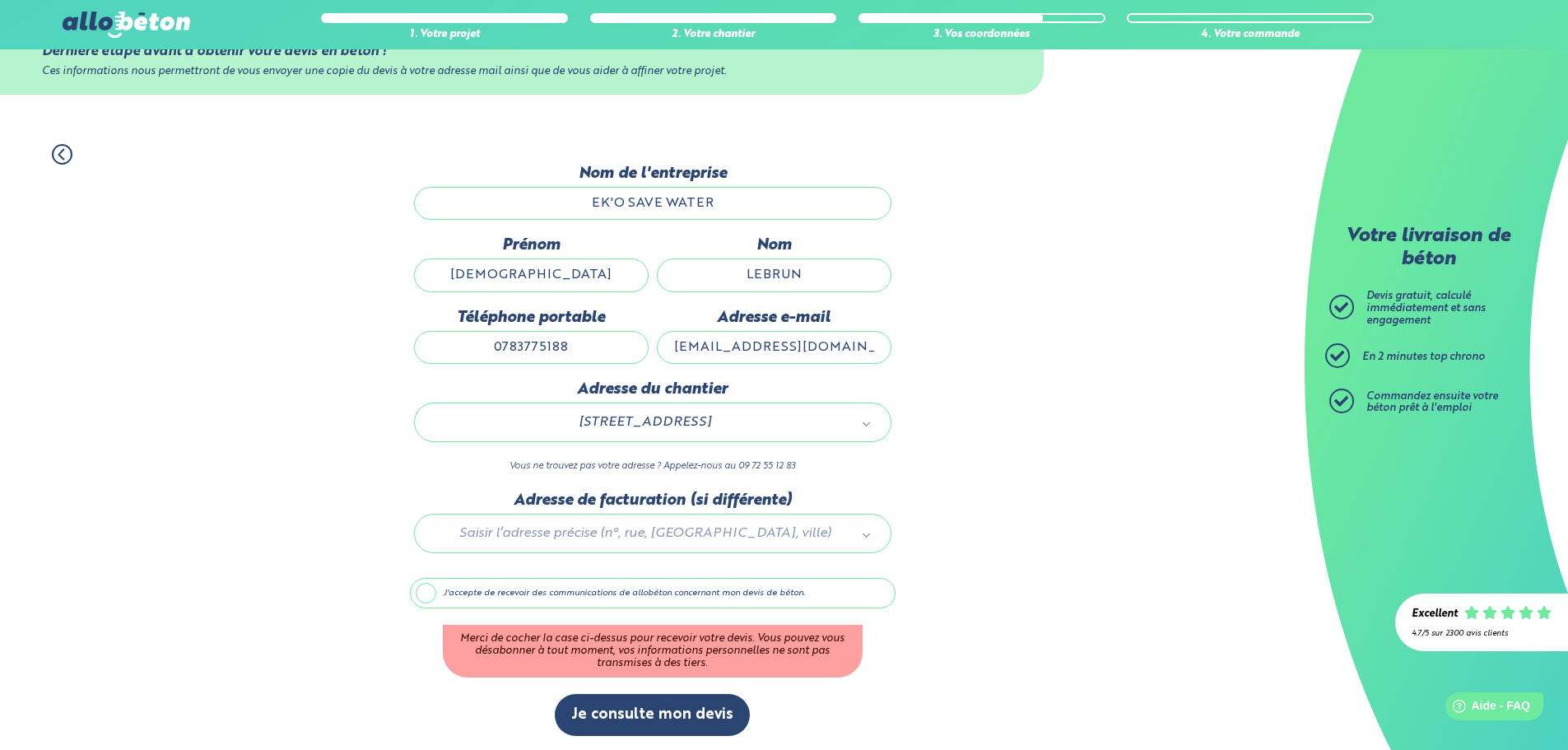
scroll to position [58, 0]
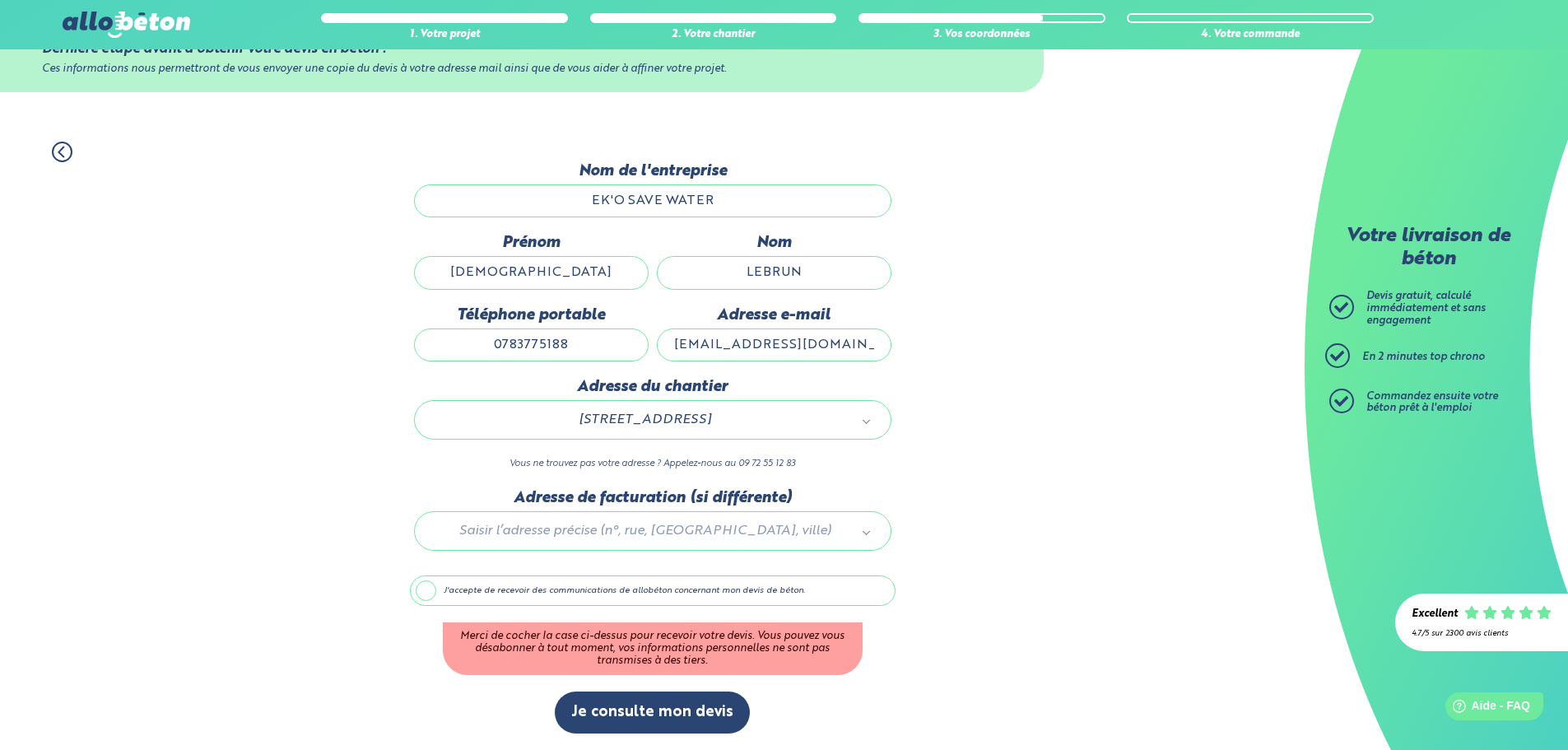
click at [531, 589] on label "J'accepte de recevoir des communications de allobéton concernant mon devis de b…" at bounding box center [652, 591] width 485 height 31
click at [0, 0] on input "J'accepte de recevoir des communications de allobéton concernant mon devis de b…" at bounding box center [0, 0] width 0 height 0
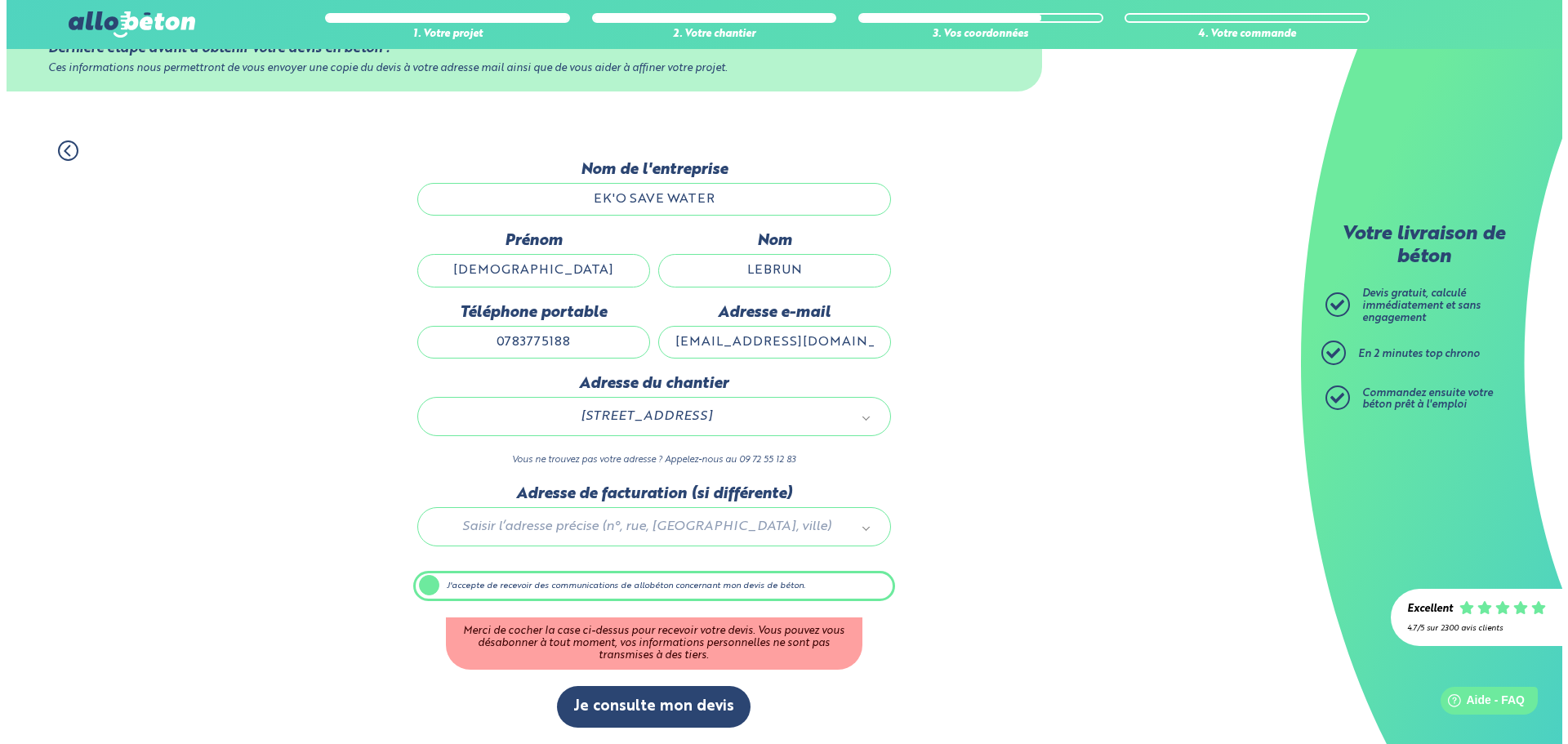
scroll to position [0, 0]
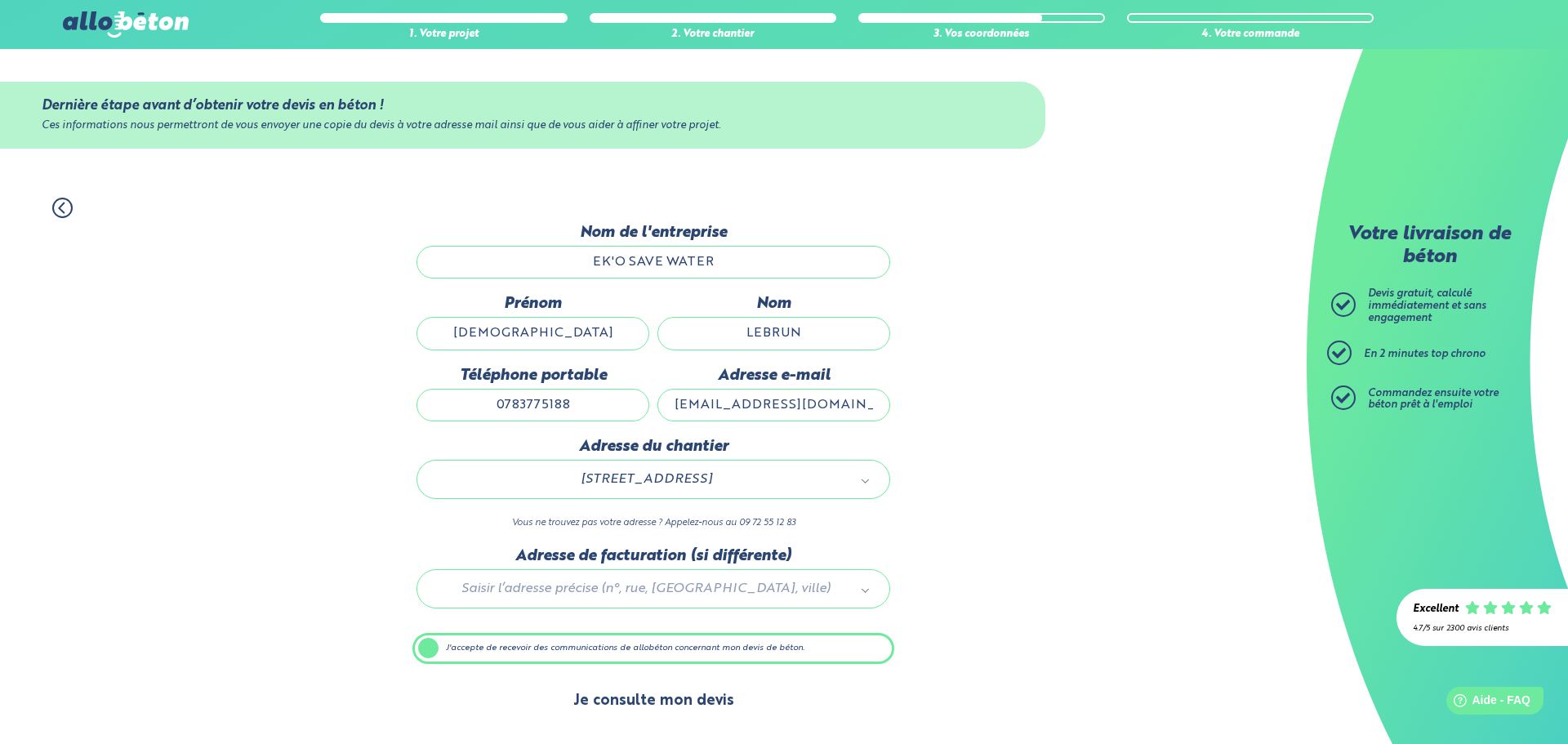
click at [665, 697] on button "Je consulte mon devis" at bounding box center [653, 702] width 194 height 42
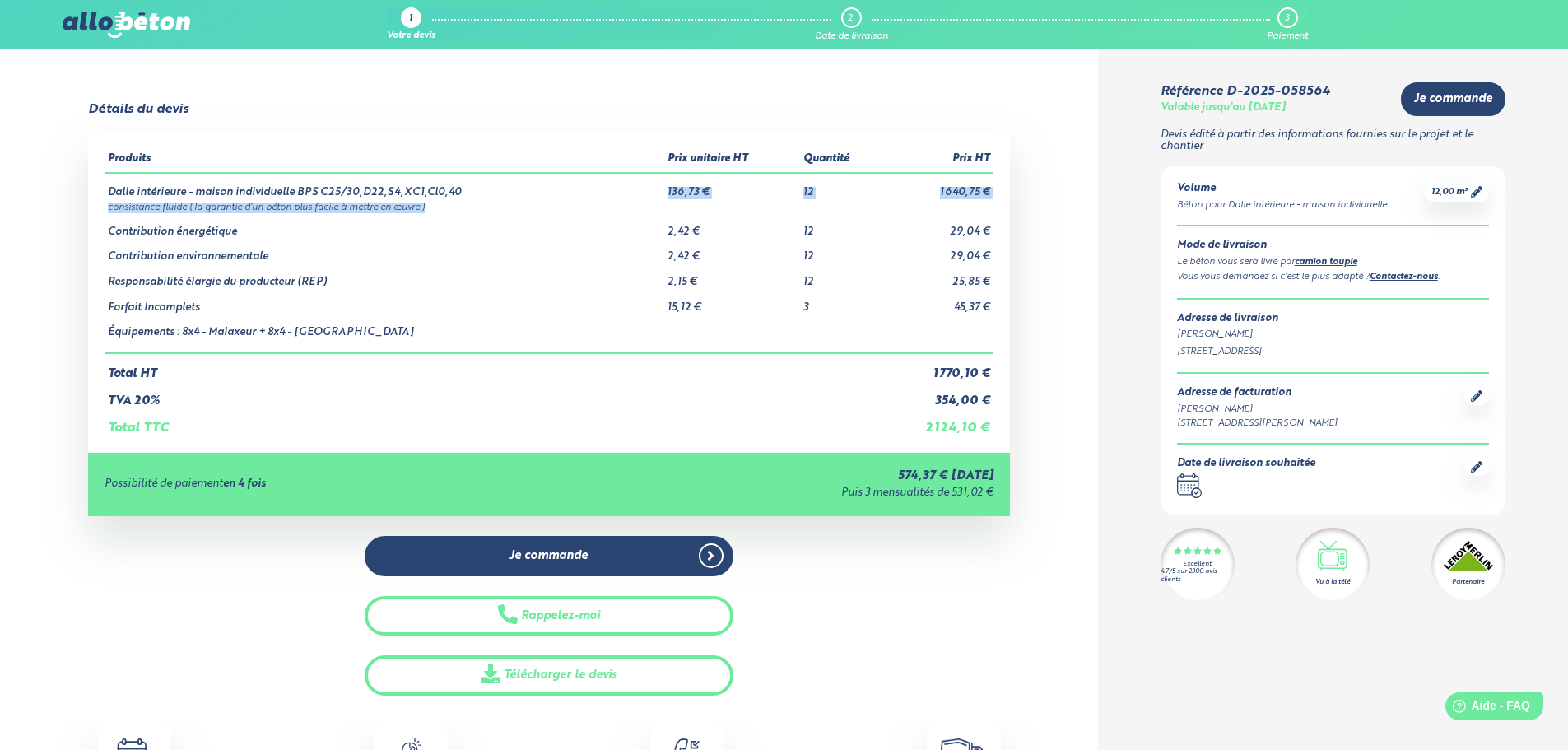
drag, startPoint x: 660, startPoint y: 187, endPoint x: 719, endPoint y: 201, distance: 60.6
click at [728, 201] on tbody "Dalle intérieure - maison individuelle BPS C25/30,D22,S4,XC1,Cl0,40 136,73 € 12…" at bounding box center [549, 263] width 889 height 180
click at [705, 197] on td "136,73 €" at bounding box center [732, 185] width 136 height 26
drag, startPoint x: 659, startPoint y: 189, endPoint x: 782, endPoint y: 204, distance: 123.9
click at [782, 204] on tbody "Dalle intérieure - maison individuelle BPS C25/30,D22,S4,XC1,Cl0,40 136,73 € 12…" at bounding box center [549, 263] width 889 height 180
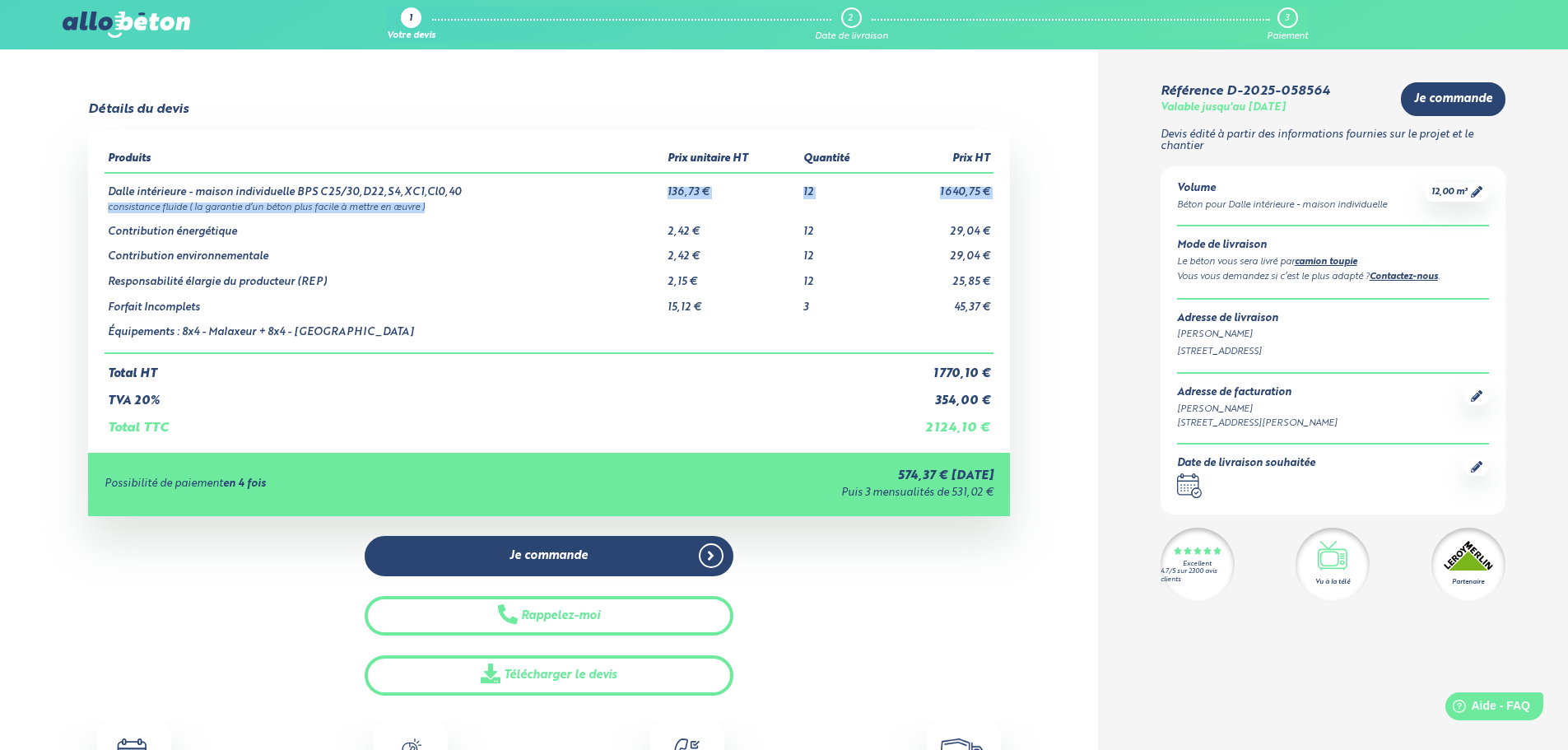
click at [708, 189] on td "136,73 €" at bounding box center [732, 185] width 136 height 26
